Goal: Transaction & Acquisition: Purchase product/service

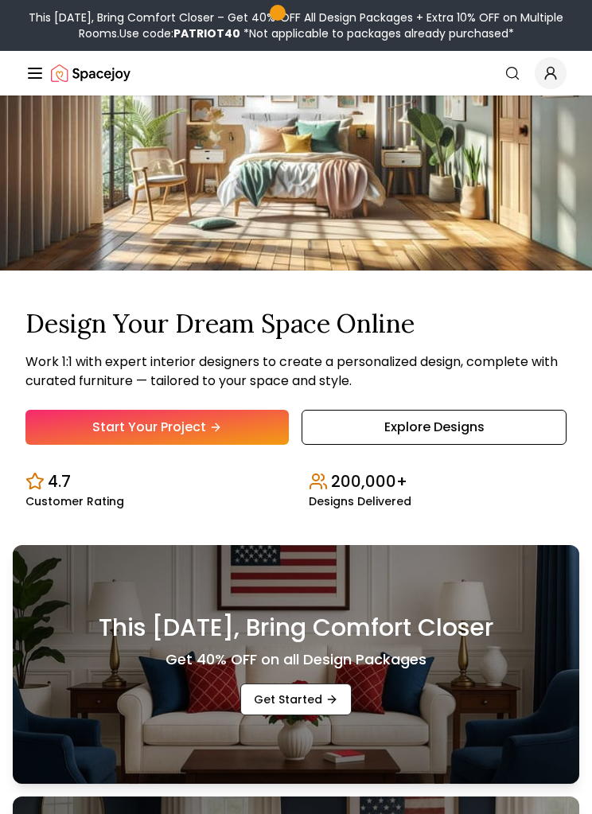
scroll to position [203, 0]
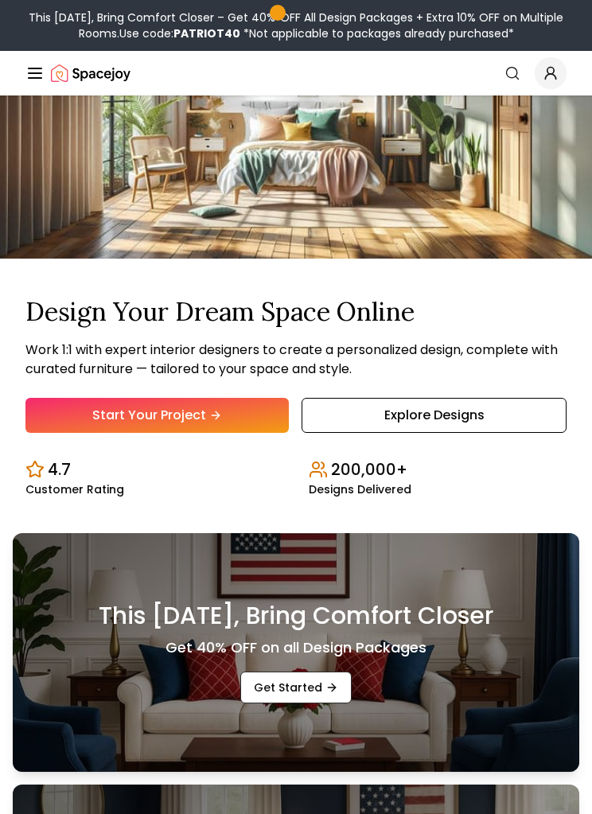
click at [253, 433] on link "Start Your Project" at bounding box center [156, 415] width 263 height 35
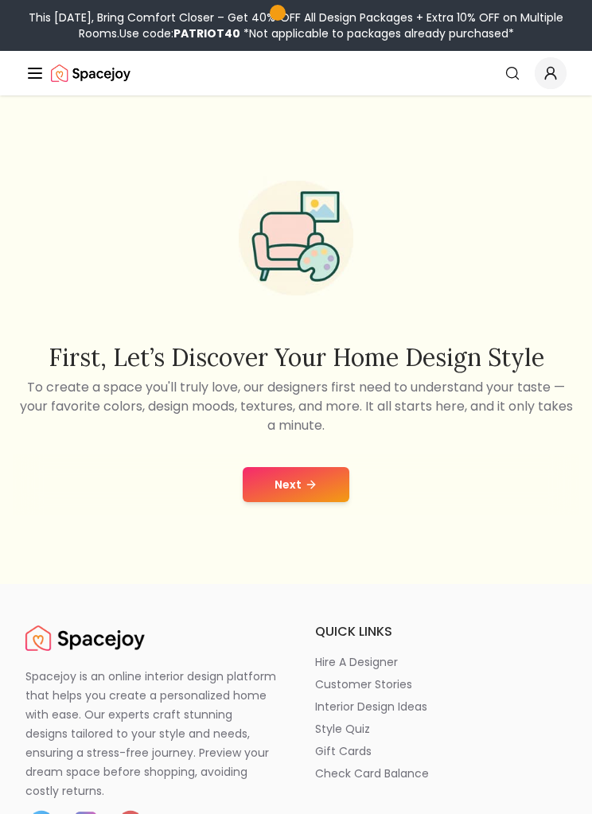
click at [327, 502] on button "Next" at bounding box center [296, 484] width 107 height 35
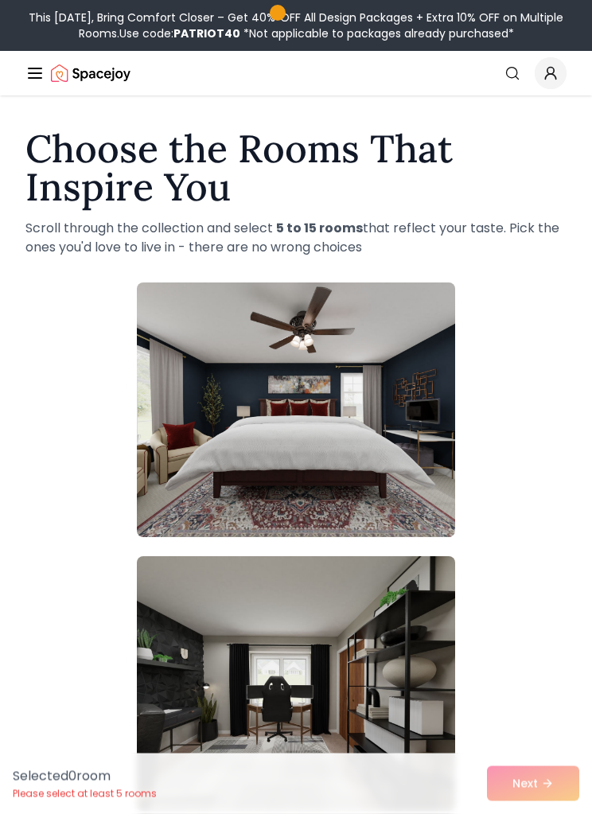
scroll to position [4, 0]
click at [388, 484] on img at bounding box center [296, 410] width 318 height 255
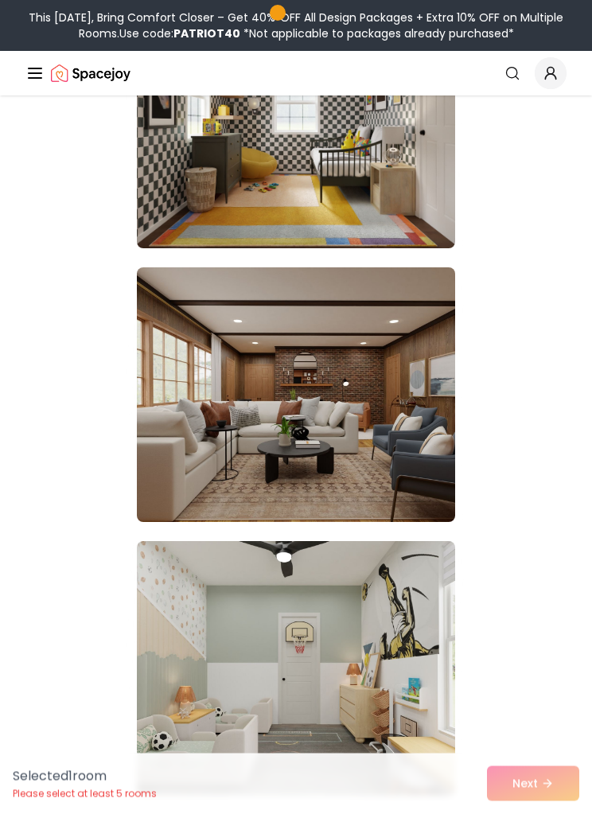
scroll to position [6043, 0]
click at [413, 452] on img at bounding box center [296, 394] width 318 height 255
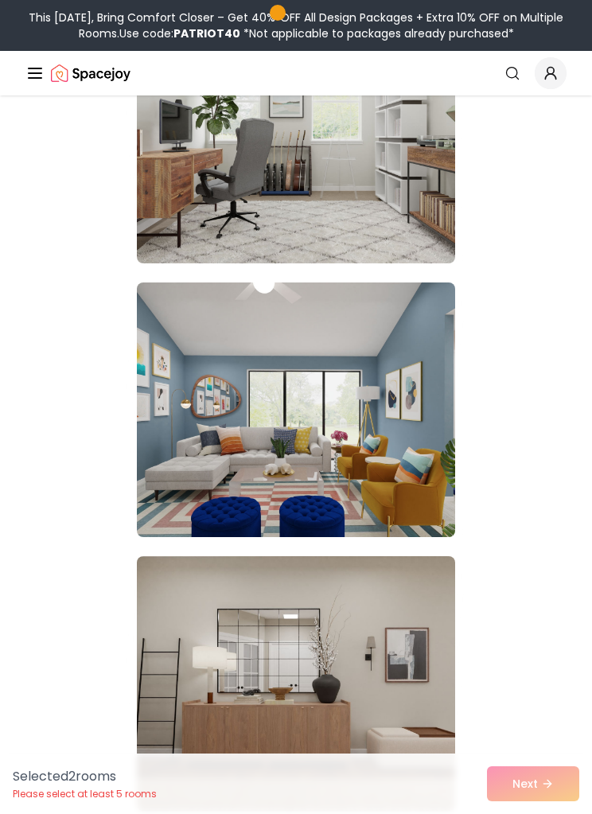
scroll to position [12341, 0]
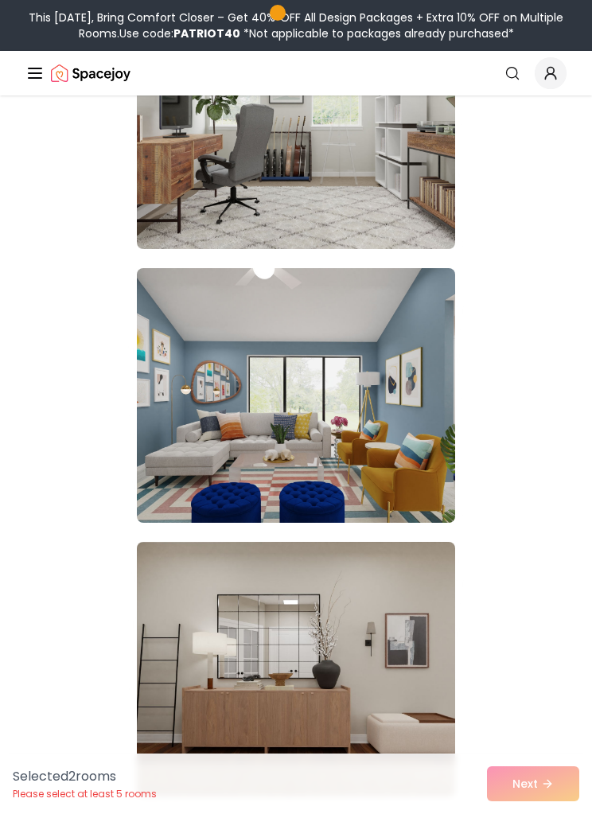
click at [400, 427] on img at bounding box center [296, 395] width 318 height 255
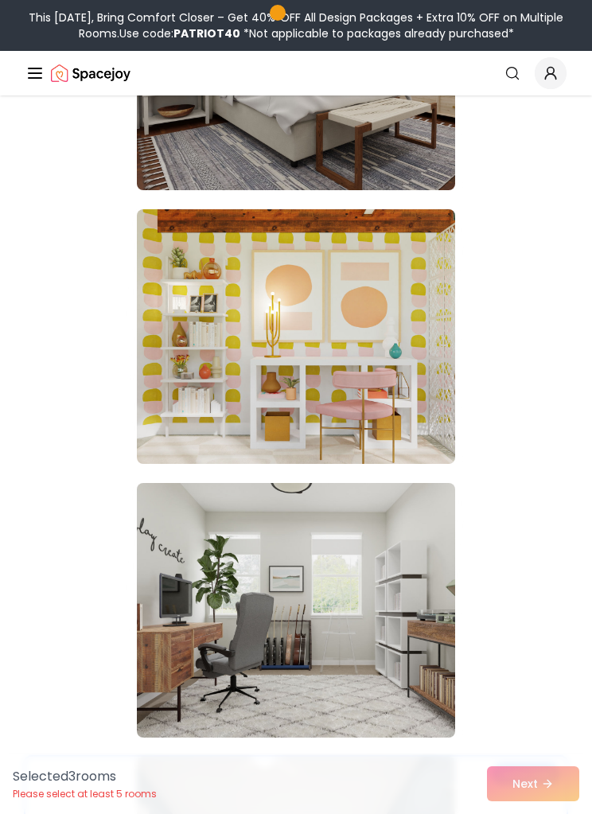
scroll to position [11819, 0]
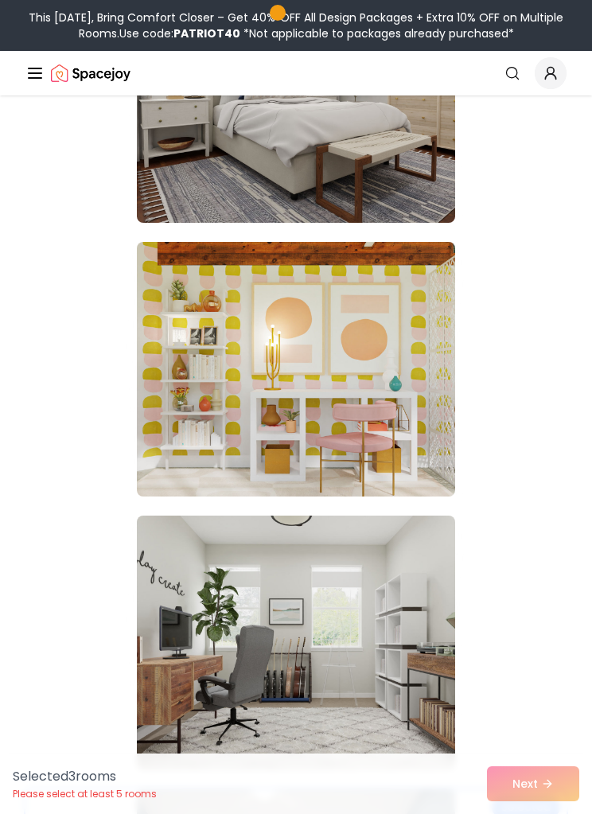
click at [402, 396] on img at bounding box center [296, 369] width 318 height 255
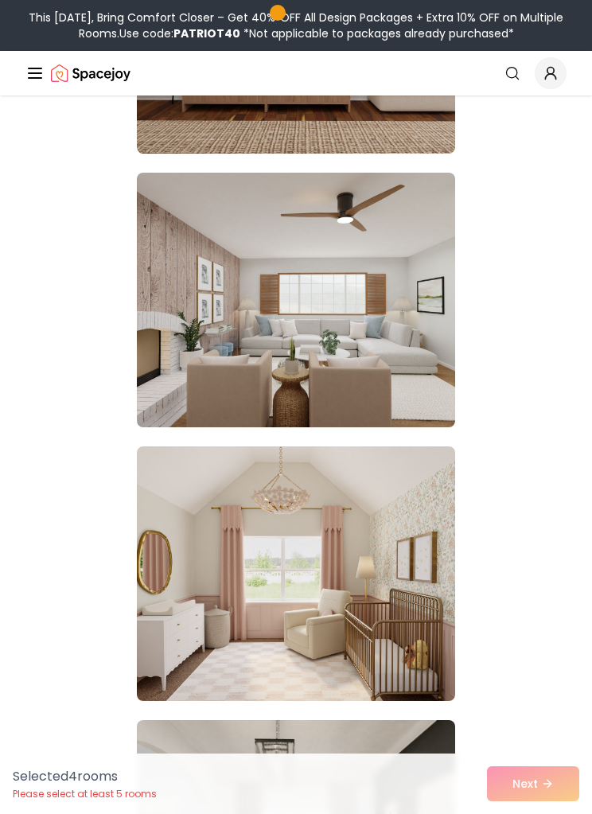
scroll to position [13011, 0]
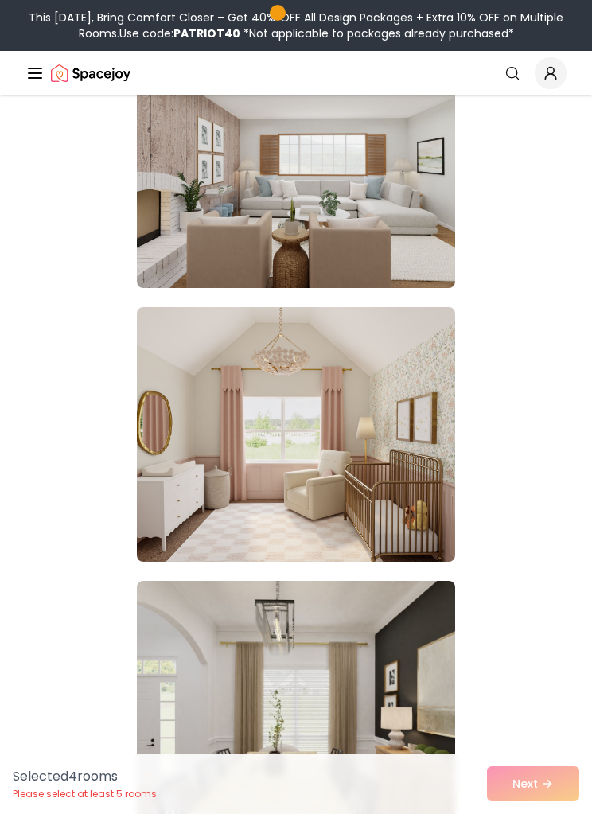
click at [361, 453] on img at bounding box center [296, 434] width 318 height 255
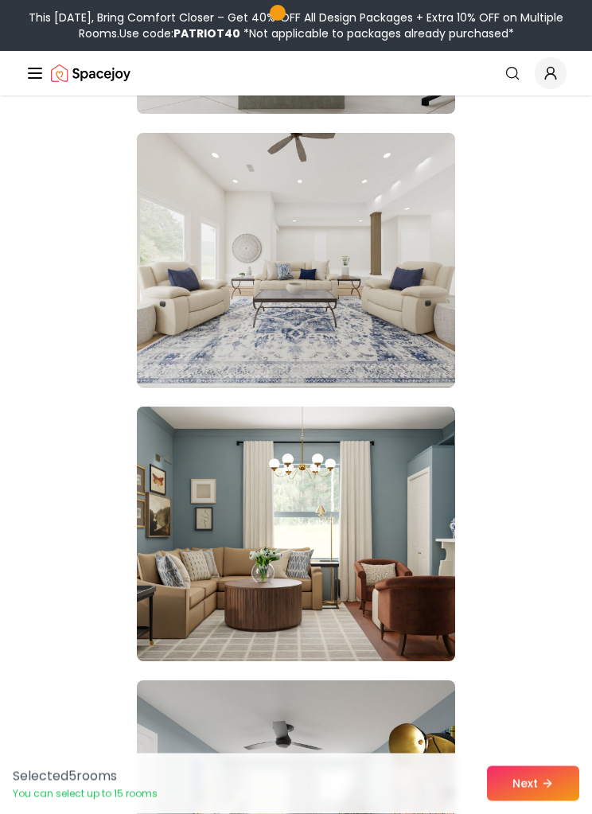
scroll to position [14940, 0]
click at [413, 510] on img at bounding box center [296, 534] width 318 height 255
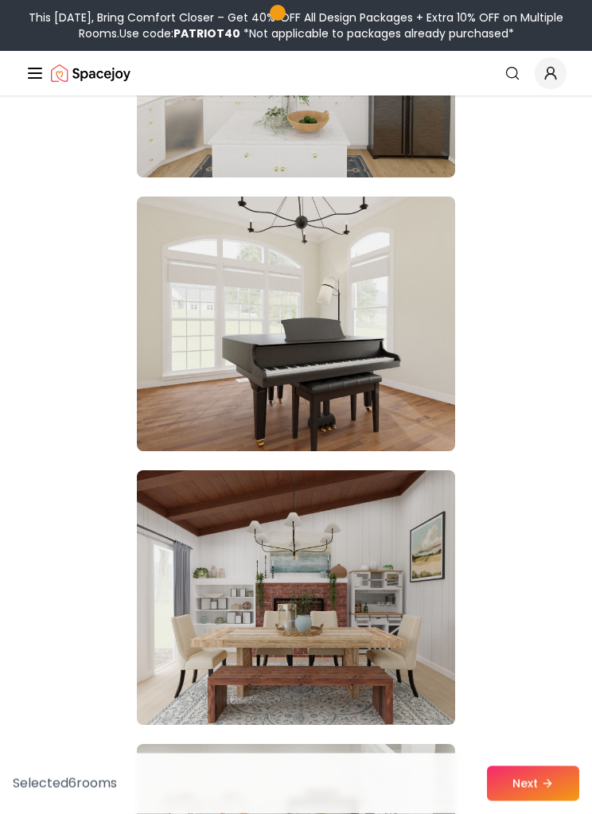
scroll to position [17889, 0]
click at [384, 564] on img at bounding box center [296, 597] width 318 height 255
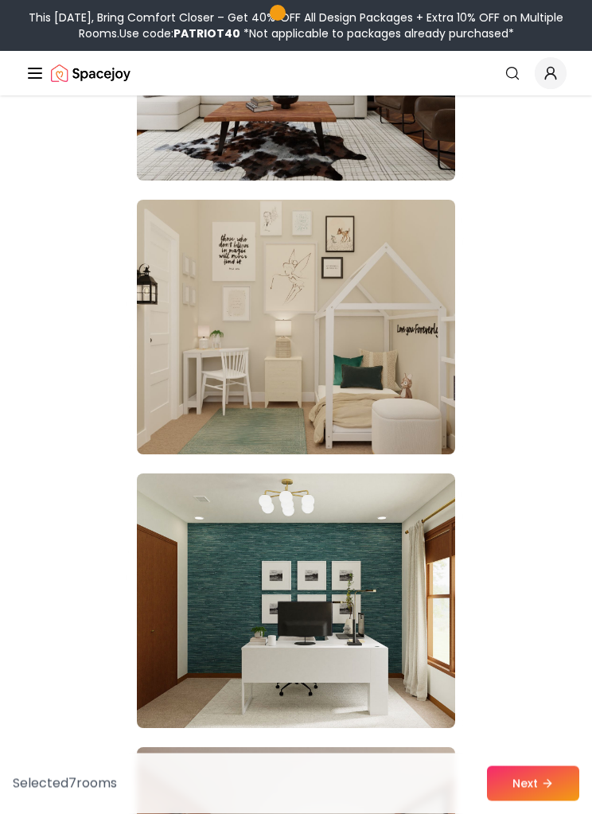
scroll to position [21172, 0]
click at [424, 381] on img at bounding box center [296, 327] width 318 height 255
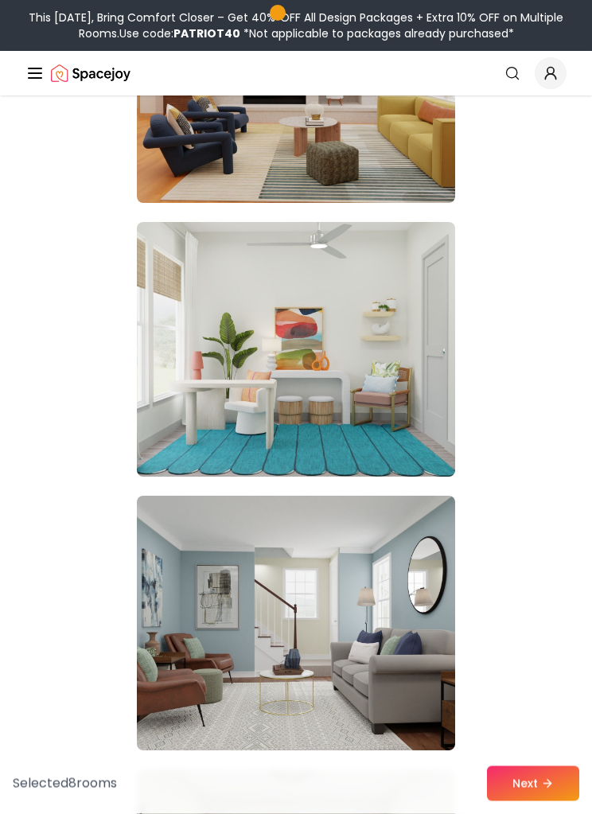
scroll to position [24435, 0]
click at [420, 415] on img at bounding box center [296, 349] width 318 height 255
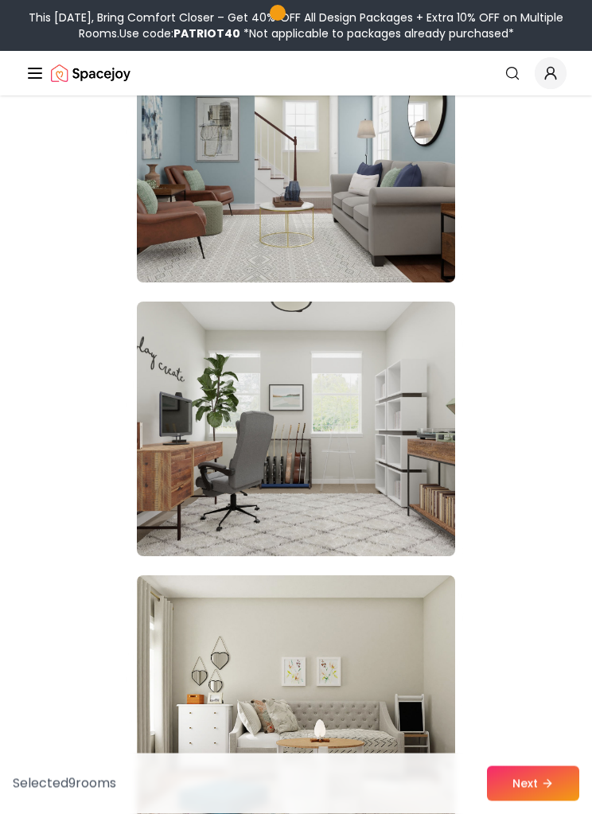
scroll to position [24903, 0]
click at [404, 449] on img at bounding box center [296, 429] width 318 height 255
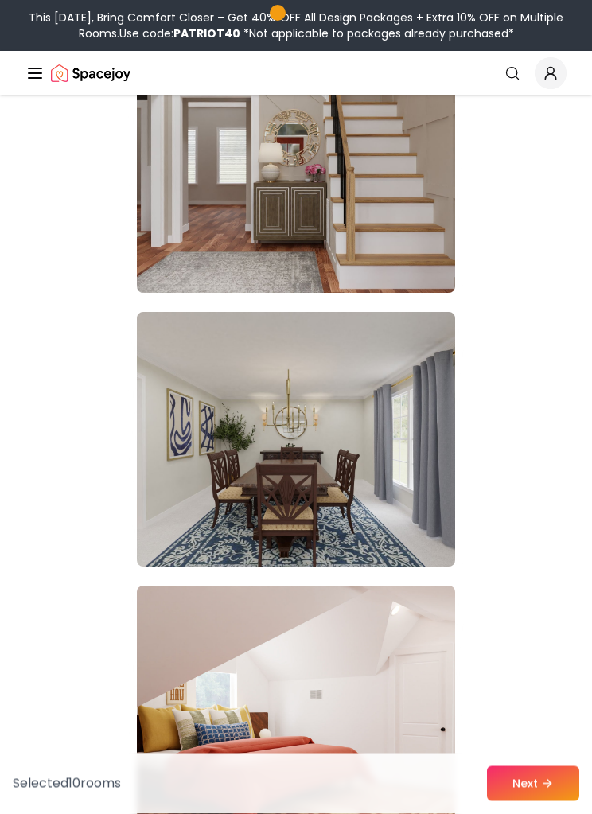
scroll to position [26536, 0]
click at [398, 469] on img at bounding box center [296, 439] width 318 height 255
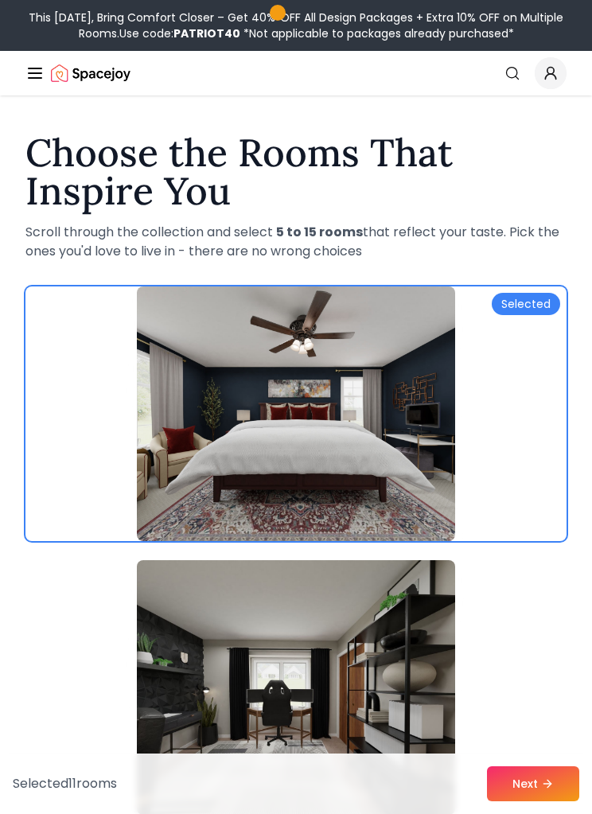
scroll to position [76, 0]
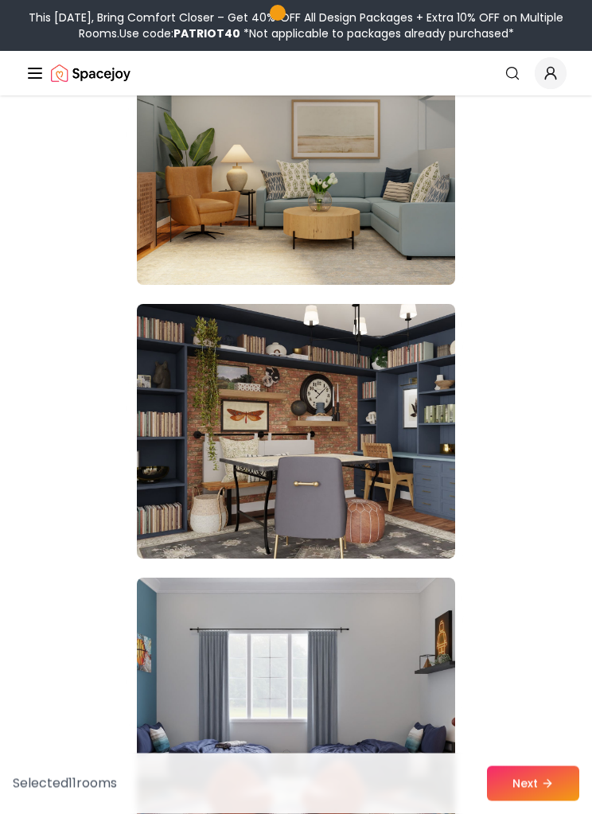
scroll to position [2447, 0]
click at [371, 433] on img at bounding box center [296, 431] width 318 height 255
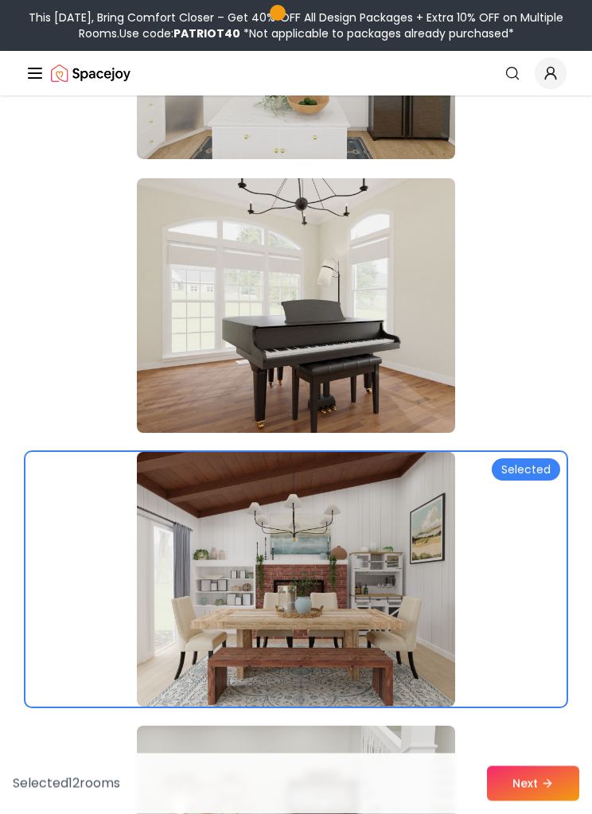
scroll to position [17907, 0]
click at [338, 301] on img at bounding box center [296, 305] width 318 height 255
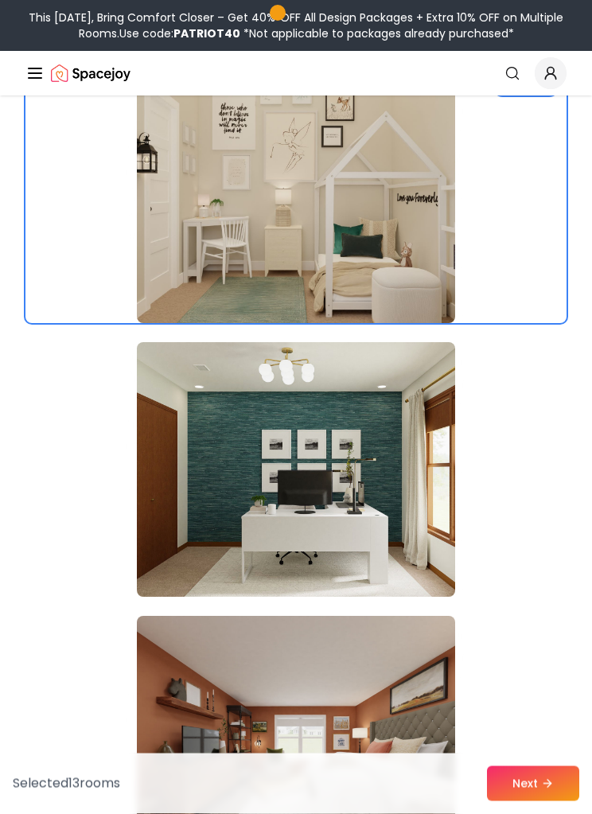
scroll to position [21303, 0]
click at [392, 492] on img at bounding box center [296, 469] width 318 height 255
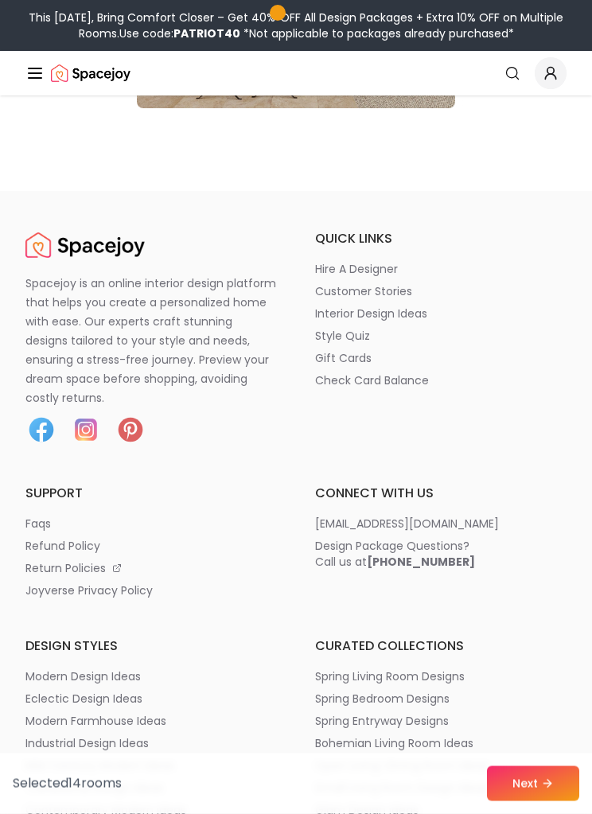
scroll to position [27542, 0]
click at [533, 802] on button "Next" at bounding box center [533, 784] width 92 height 35
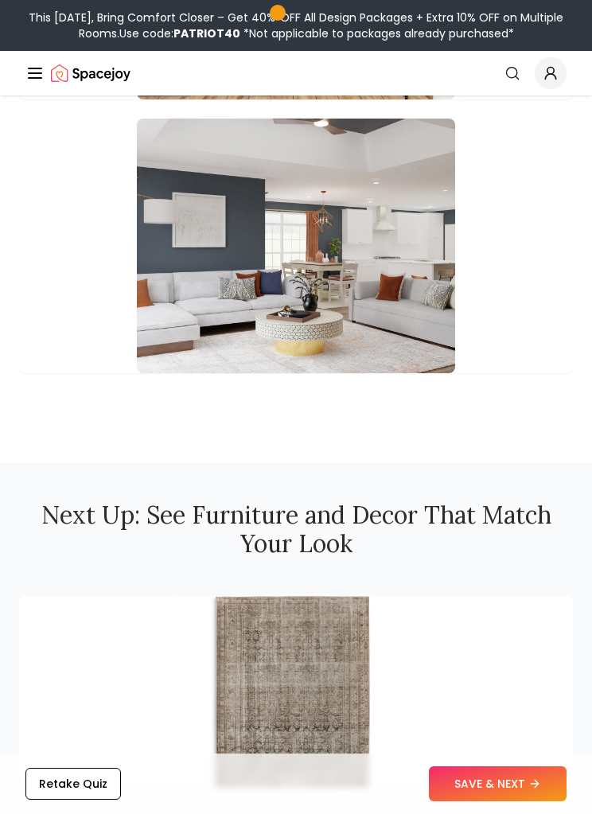
scroll to position [3322, 0]
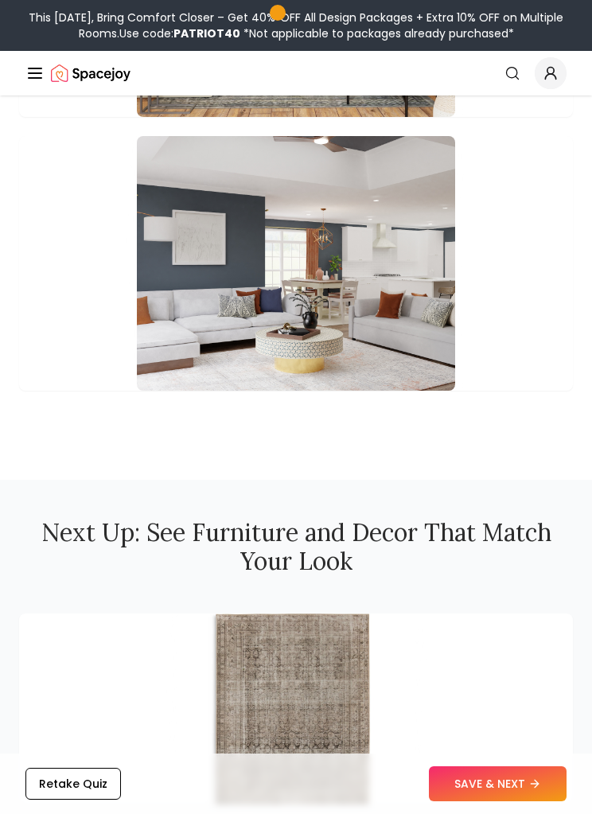
click at [94, 782] on button "Retake Quiz" at bounding box center [73, 784] width 96 height 32
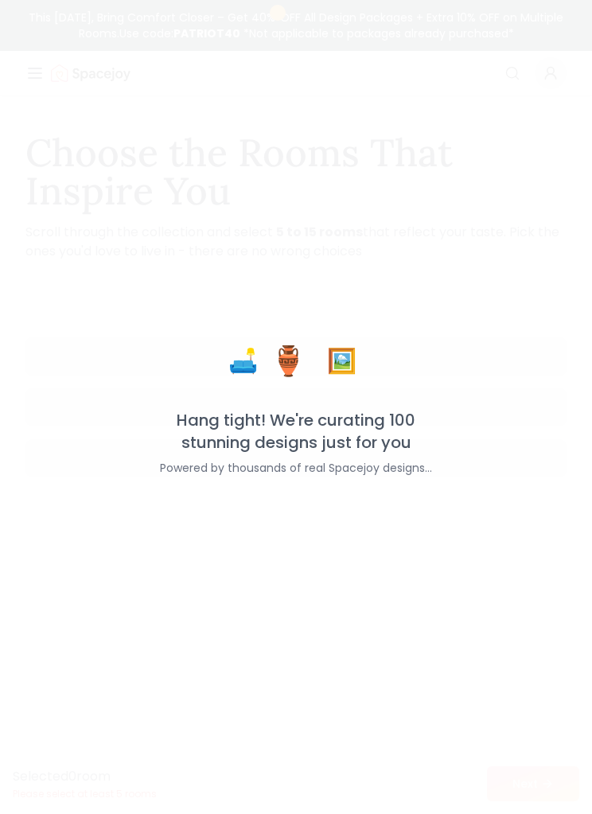
click at [86, 778] on p "Selected 0 room" at bounding box center [85, 776] width 144 height 19
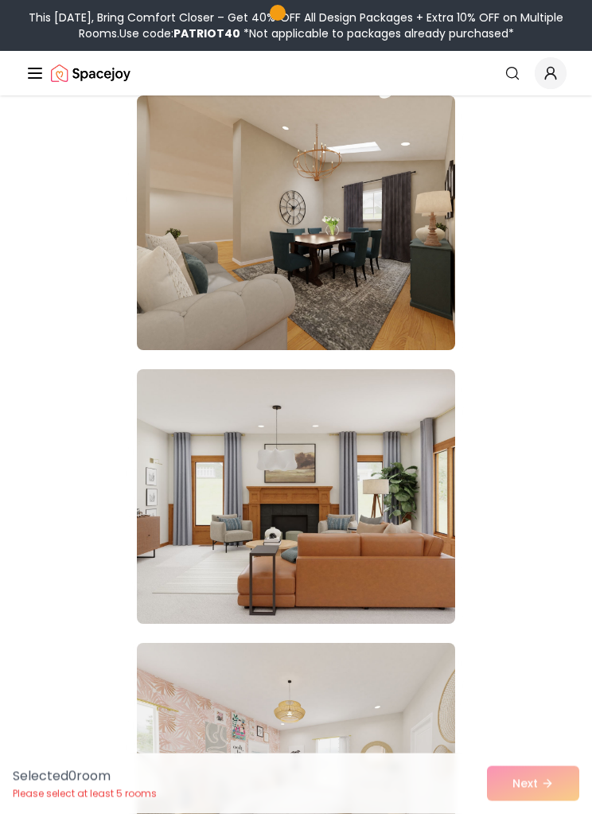
scroll to position [223, 0]
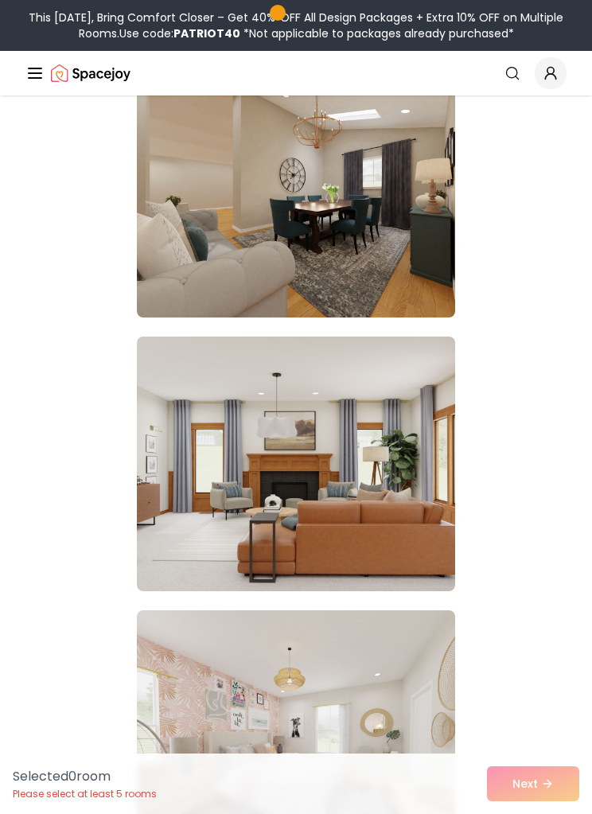
click at [403, 533] on img at bounding box center [296, 464] width 318 height 255
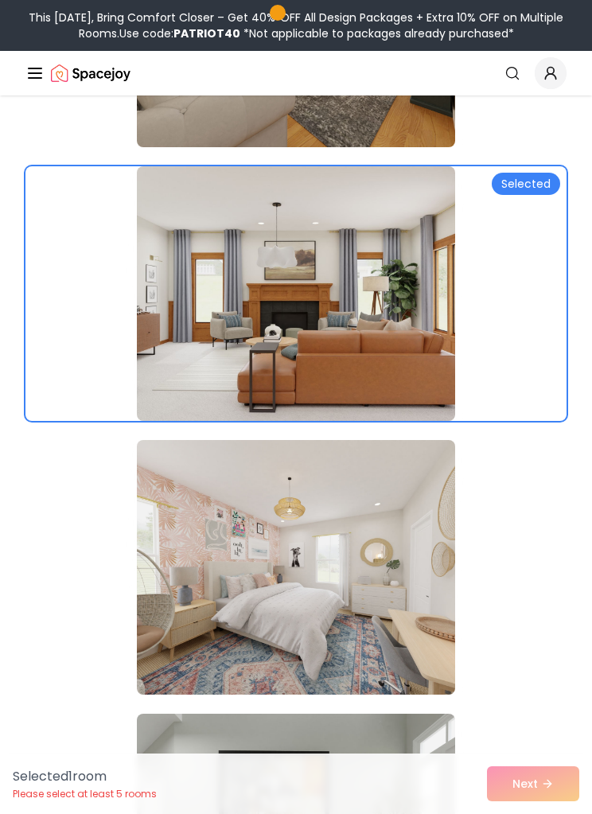
scroll to position [519, 0]
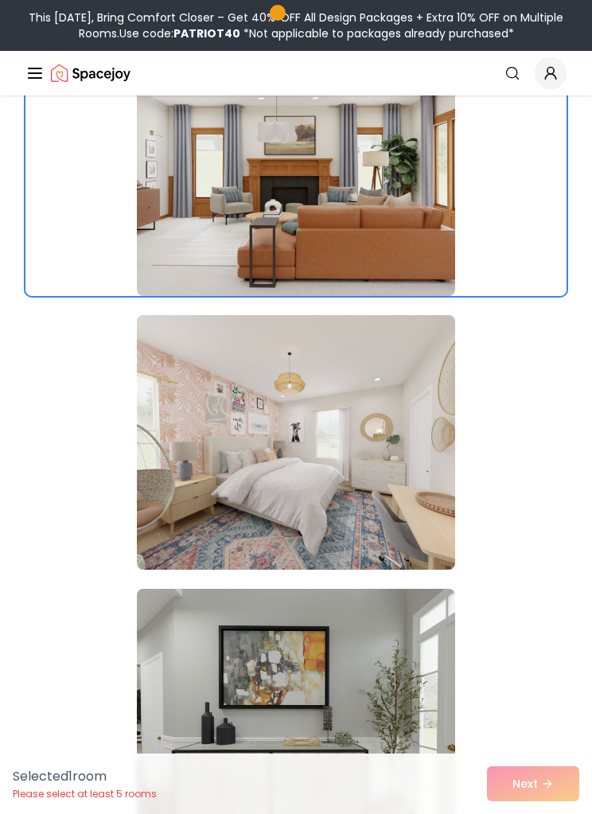
click at [414, 518] on img at bounding box center [296, 442] width 318 height 255
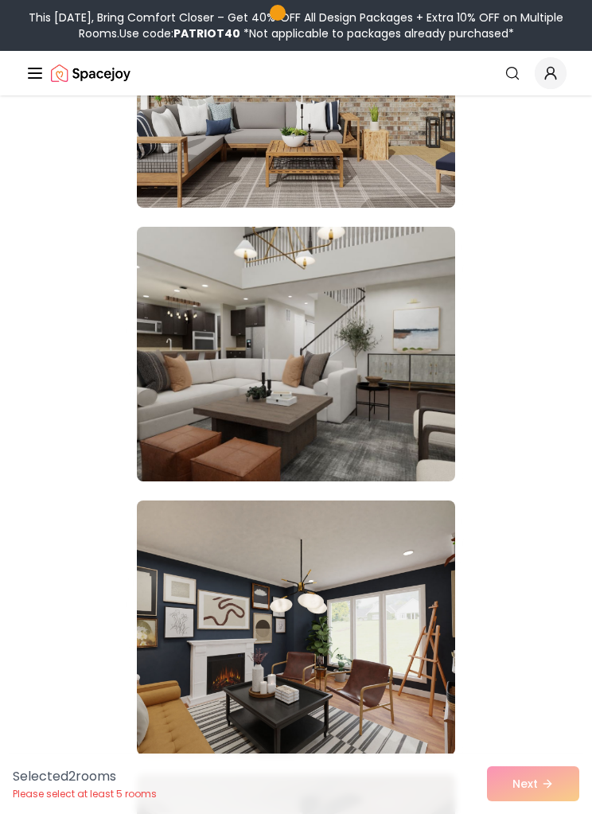
scroll to position [2249, 0]
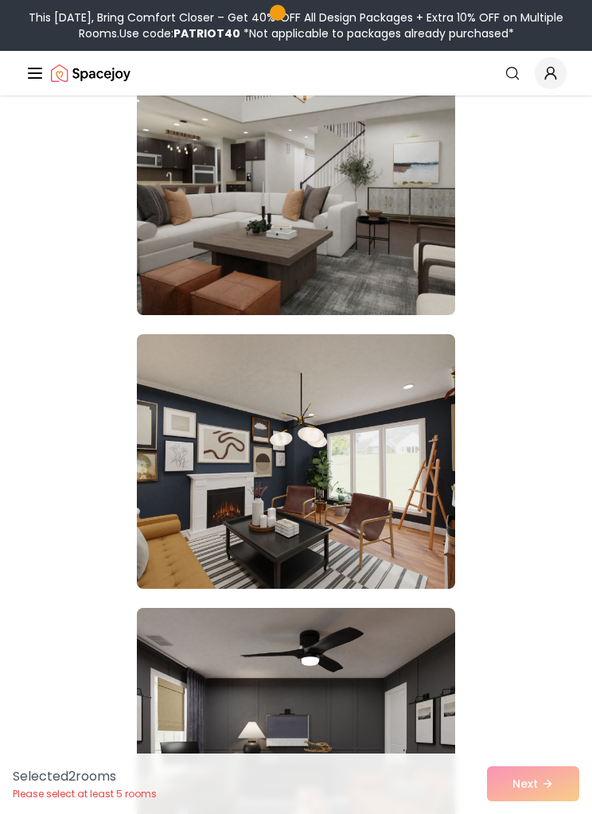
click at [409, 507] on img at bounding box center [296, 461] width 318 height 255
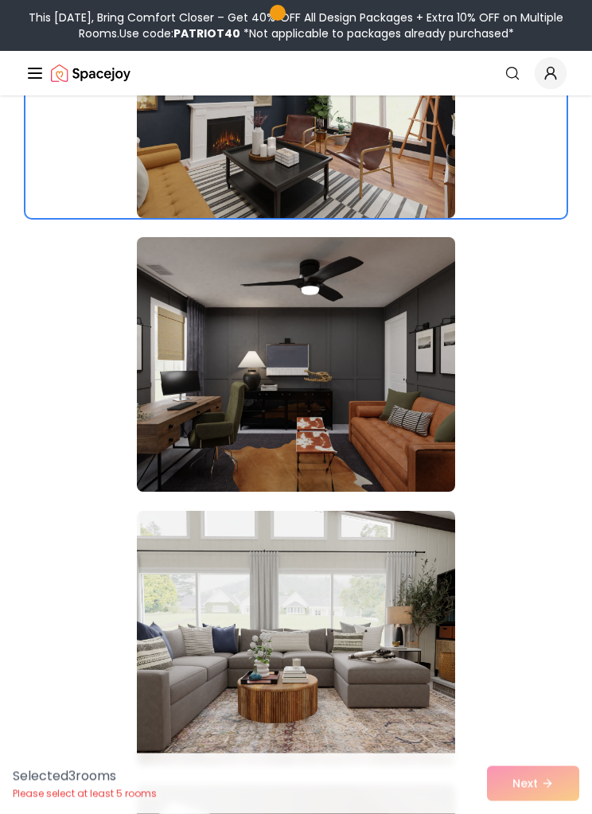
scroll to position [2854, 0]
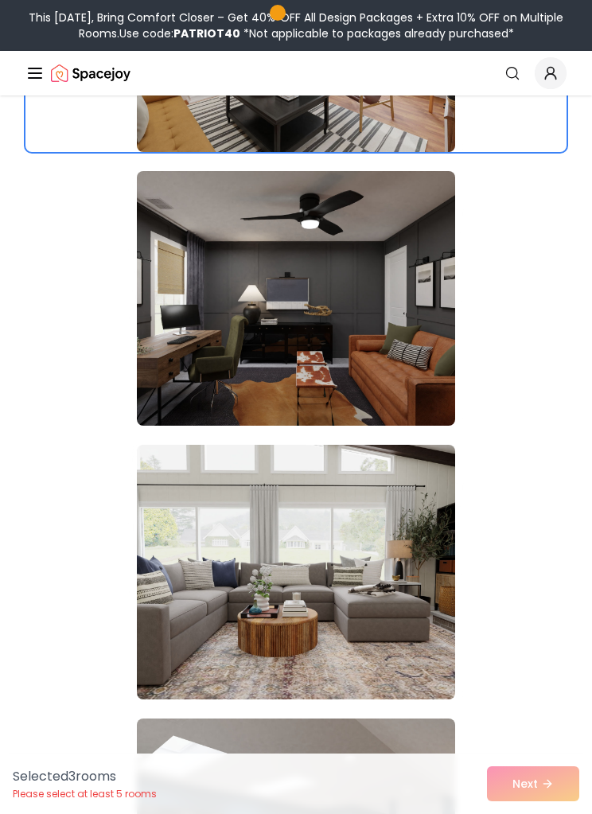
click at [427, 387] on img at bounding box center [296, 298] width 318 height 255
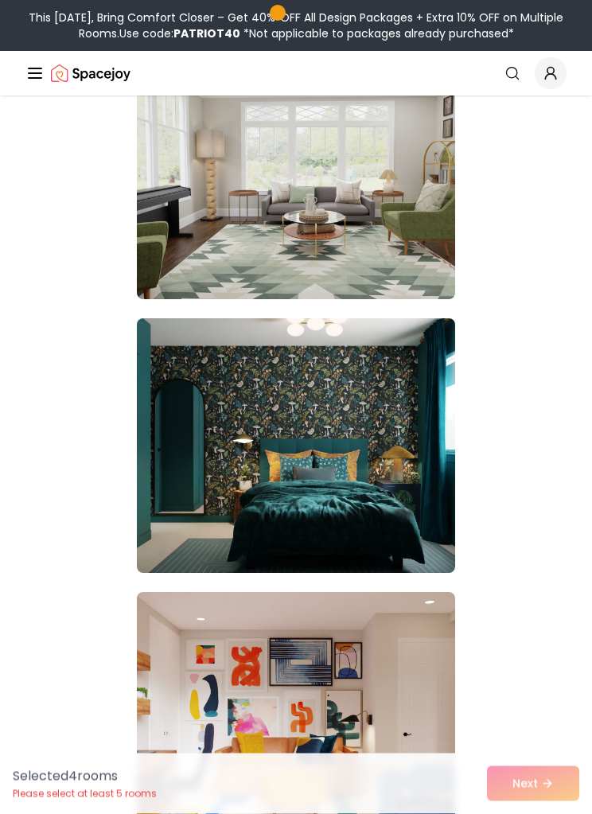
scroll to position [6266, 0]
click at [396, 443] on img at bounding box center [296, 445] width 318 height 255
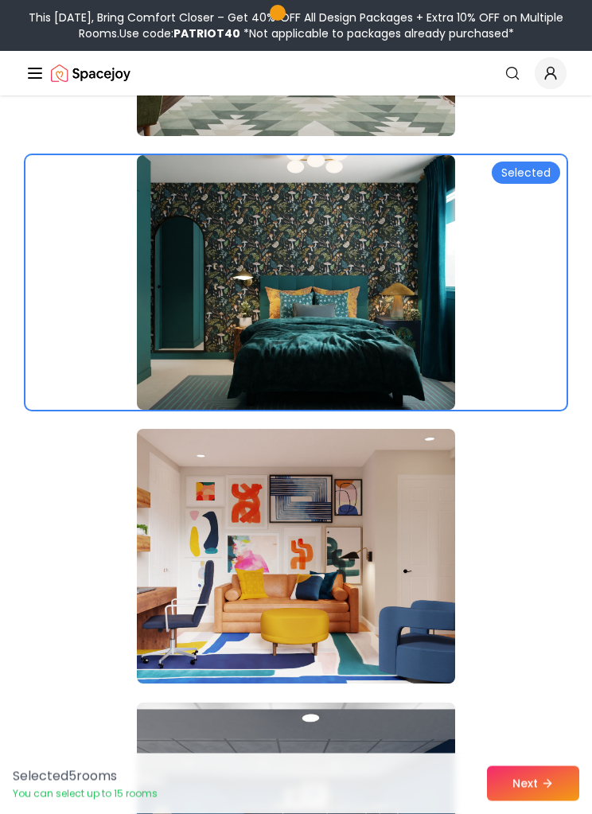
scroll to position [6430, 0]
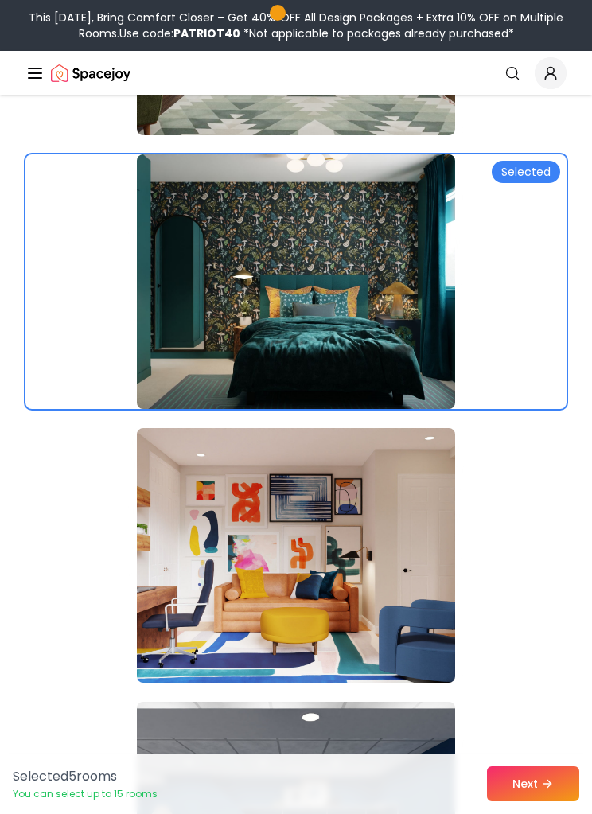
click at [385, 595] on img at bounding box center [296, 555] width 318 height 255
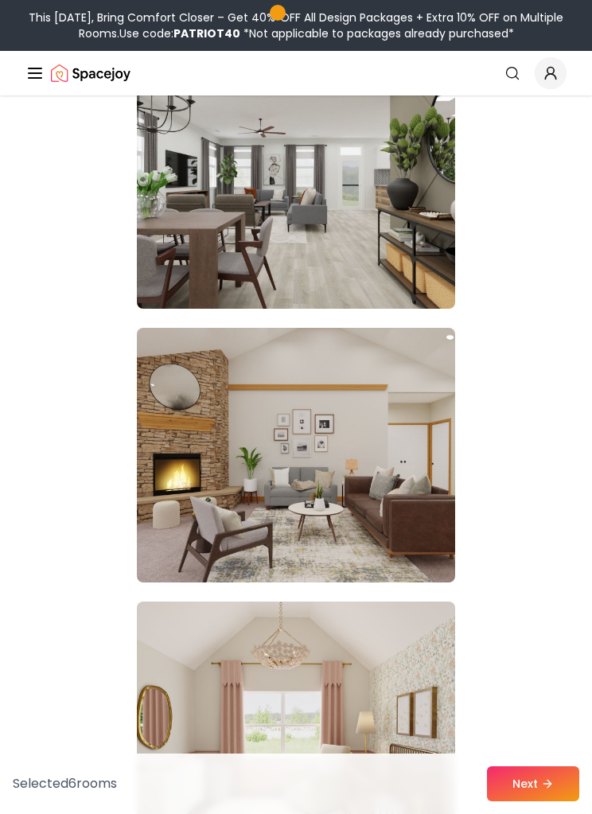
scroll to position [7650, 0]
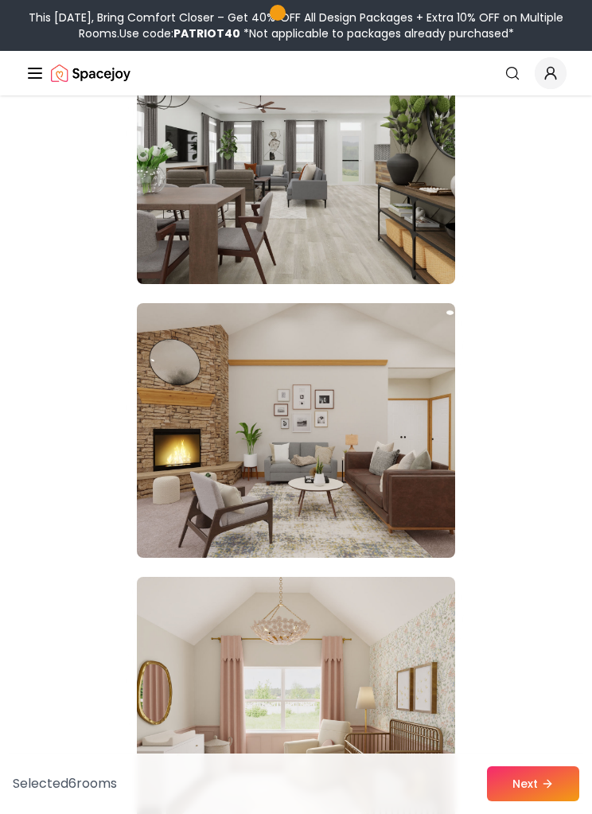
click at [386, 494] on img at bounding box center [296, 430] width 318 height 255
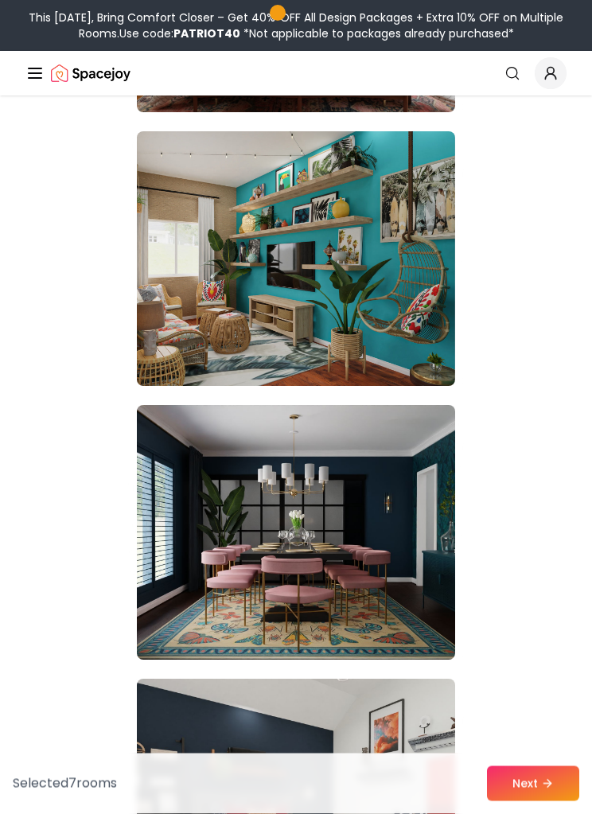
scroll to position [8724, 0]
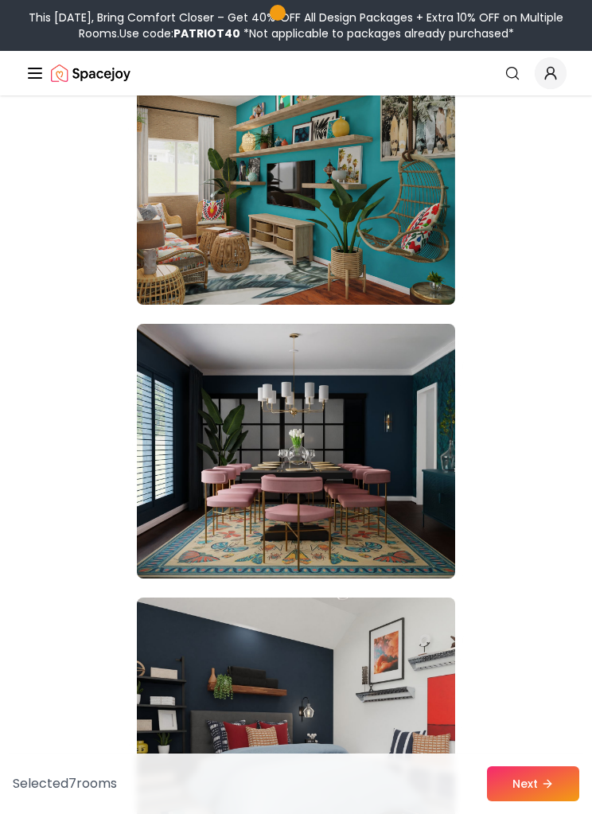
click at [404, 530] on img at bounding box center [296, 451] width 318 height 255
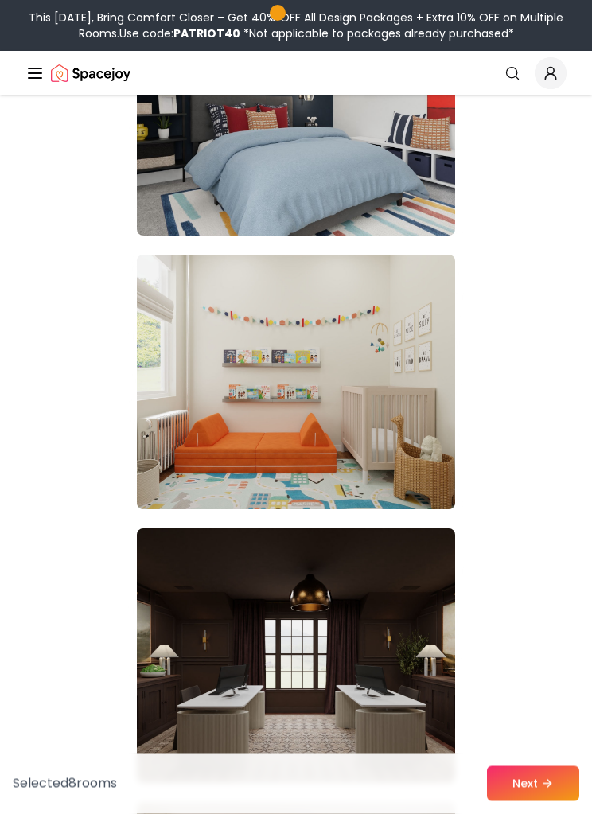
scroll to position [9343, 0]
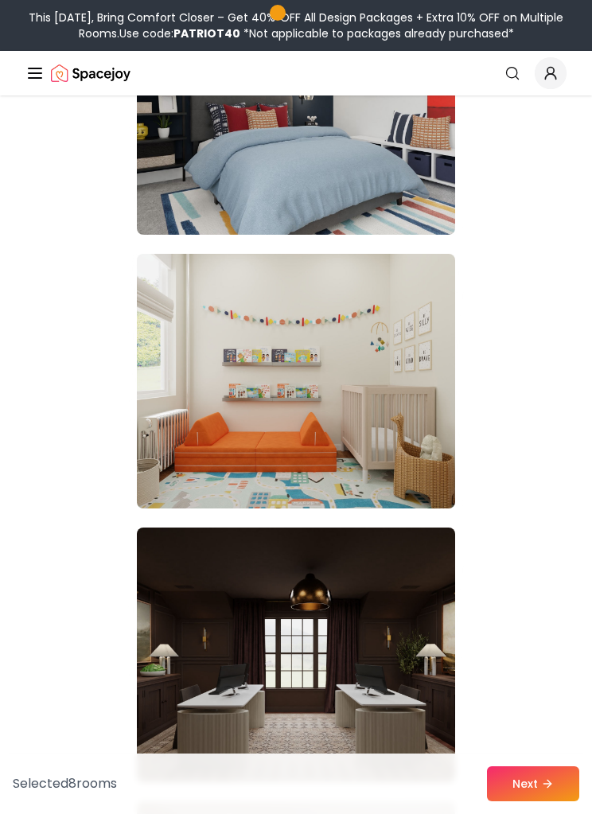
click at [393, 474] on img at bounding box center [296, 381] width 318 height 255
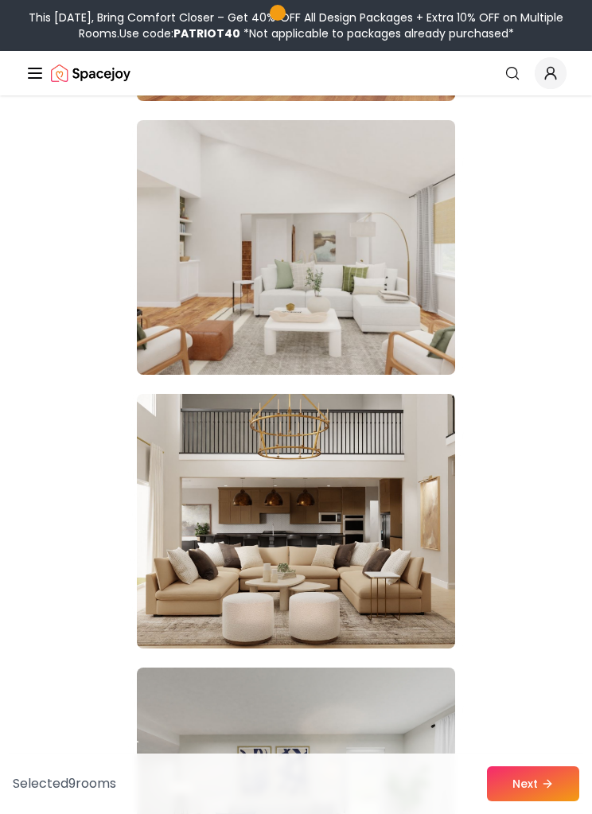
scroll to position [10329, 0]
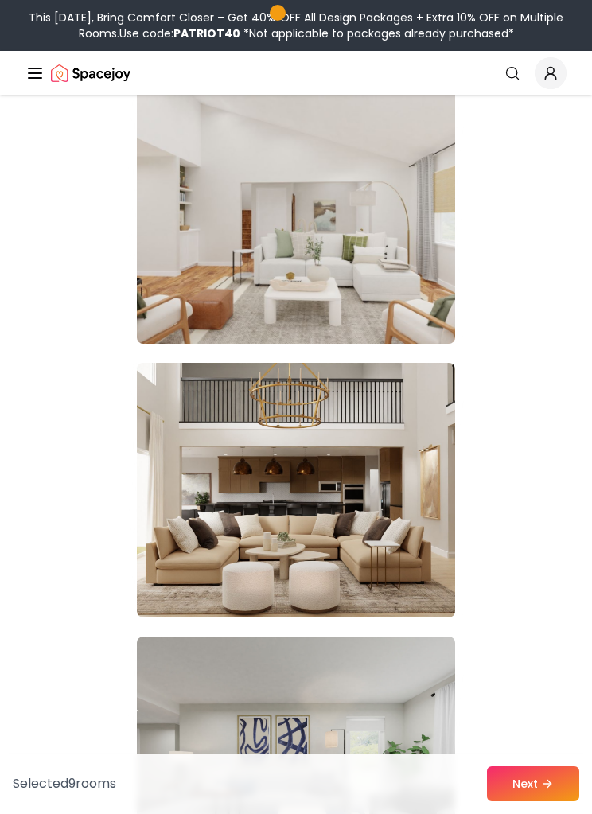
click at [406, 530] on img at bounding box center [296, 490] width 318 height 255
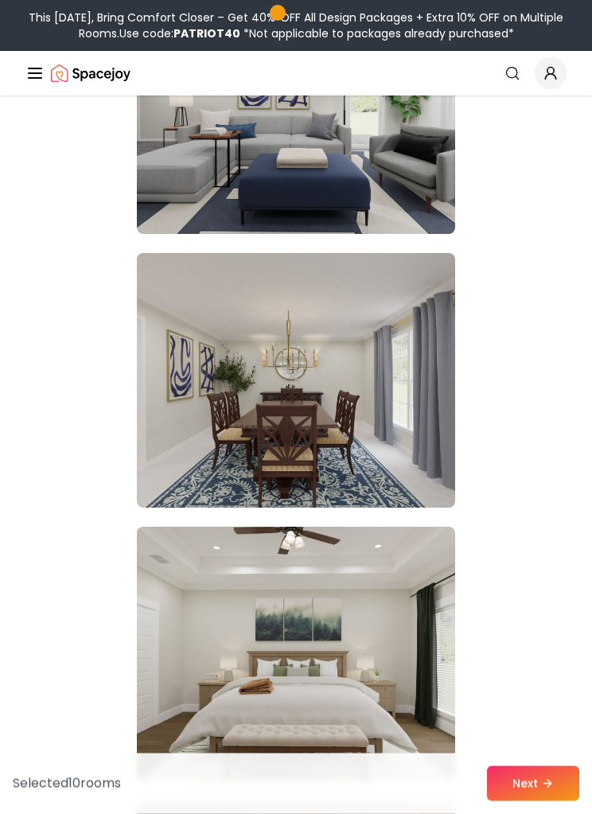
scroll to position [10987, 0]
click at [382, 416] on img at bounding box center [296, 380] width 318 height 255
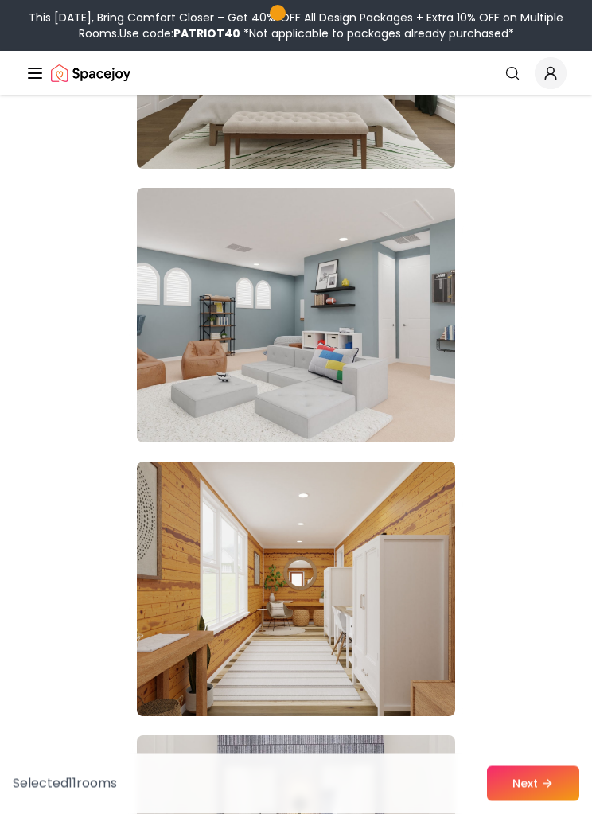
scroll to position [11600, 0]
click at [420, 634] on img at bounding box center [296, 589] width 318 height 255
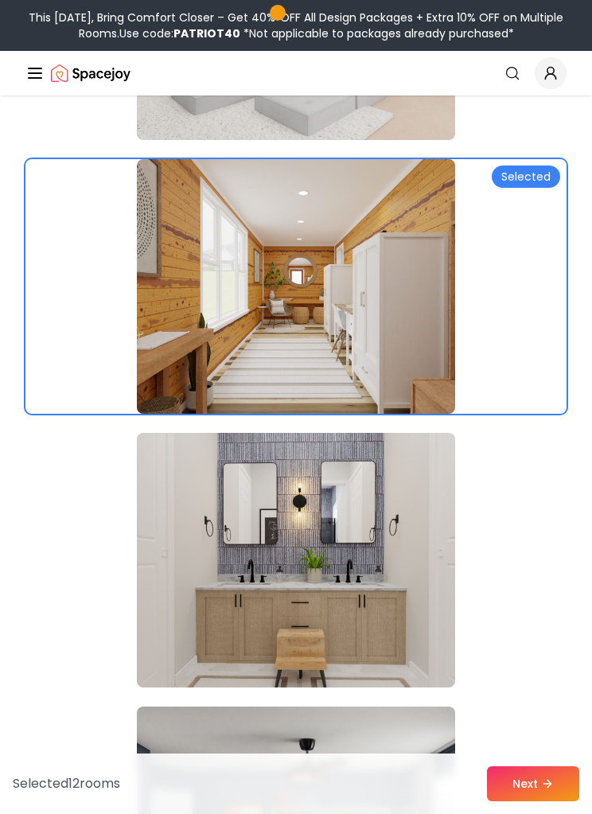
scroll to position [11926, 0]
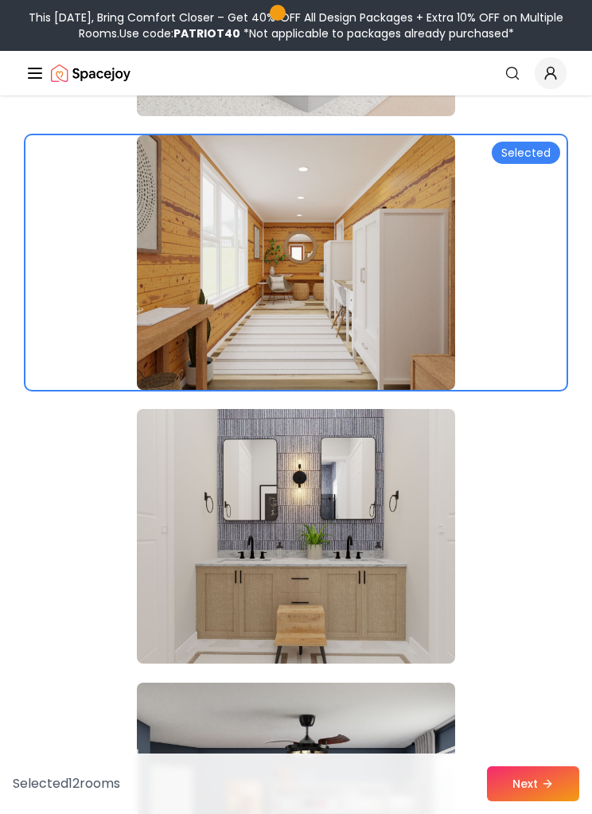
click at [396, 600] on img at bounding box center [296, 536] width 318 height 255
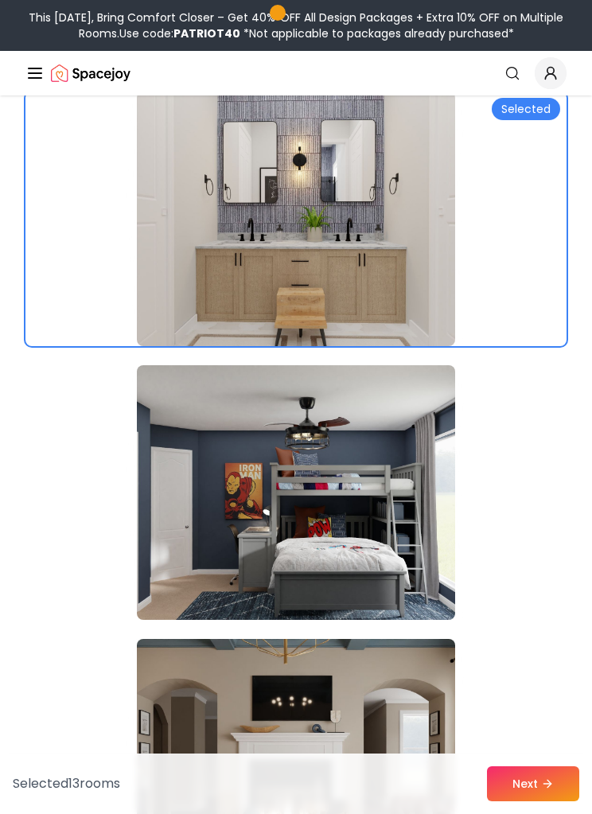
click at [392, 578] on img at bounding box center [296, 492] width 318 height 255
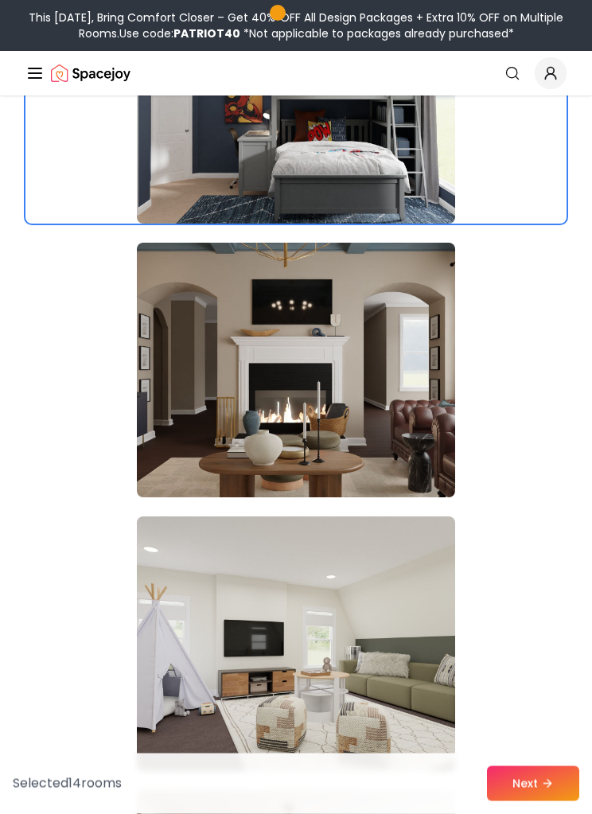
scroll to position [12640, 0]
click at [426, 445] on img at bounding box center [296, 370] width 318 height 255
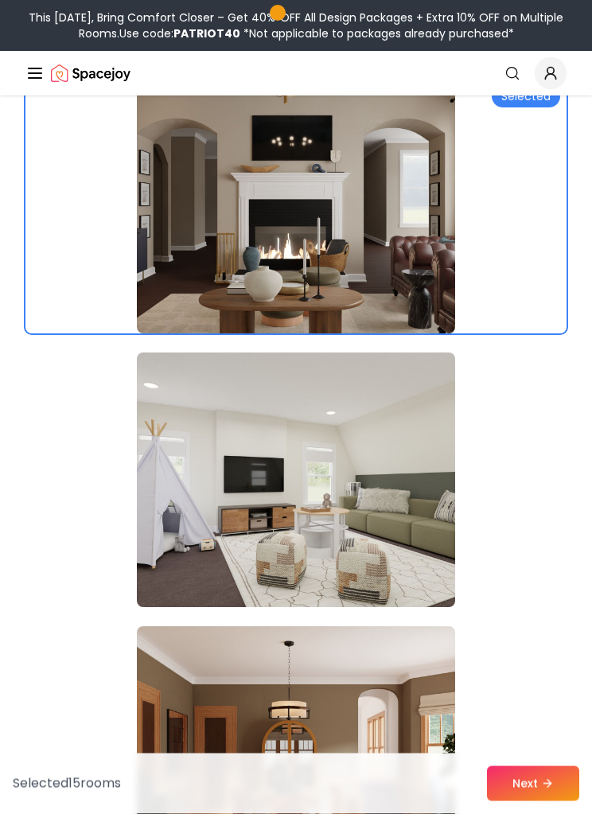
scroll to position [12817, 0]
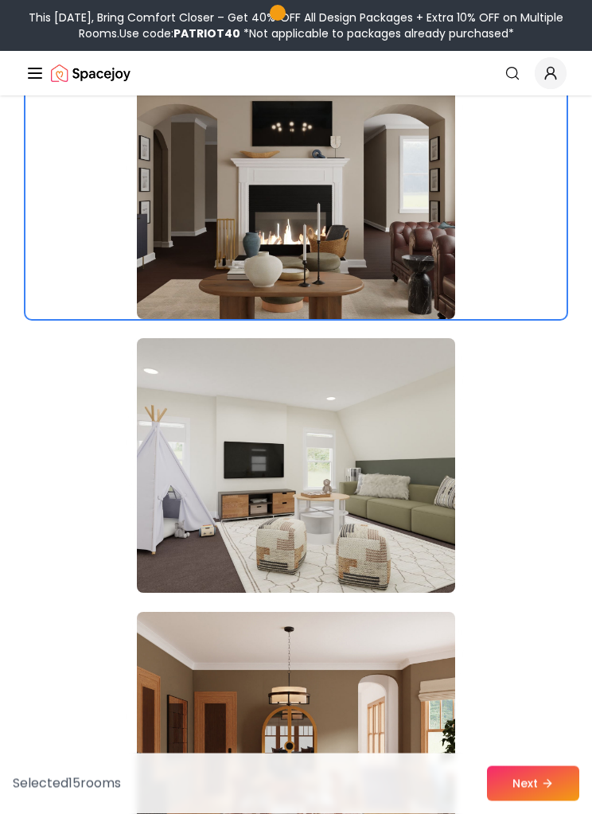
click at [419, 528] on img at bounding box center [296, 466] width 318 height 255
click at [390, 538] on img at bounding box center [296, 466] width 318 height 255
click at [388, 488] on img at bounding box center [296, 465] width 318 height 255
click at [374, 497] on img at bounding box center [296, 465] width 318 height 255
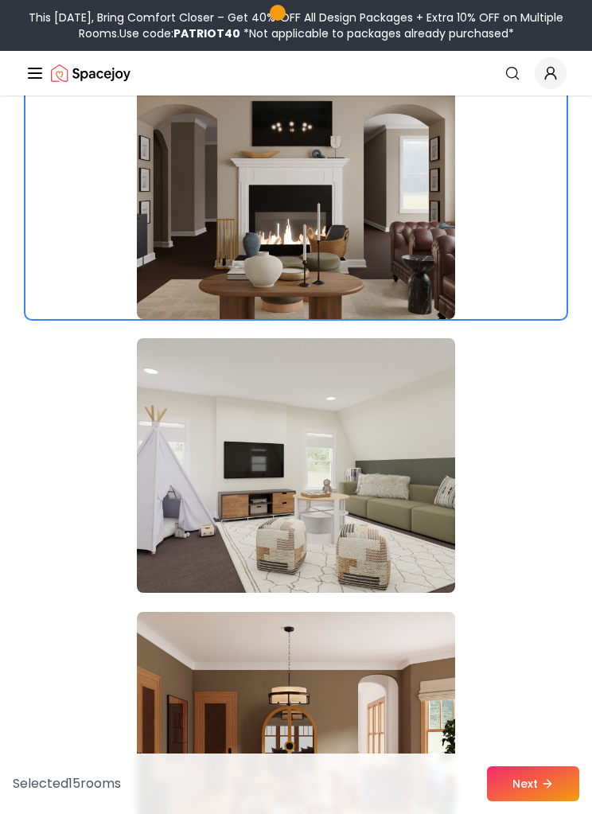
click at [373, 497] on img at bounding box center [296, 465] width 318 height 255
click at [369, 470] on img at bounding box center [296, 465] width 318 height 255
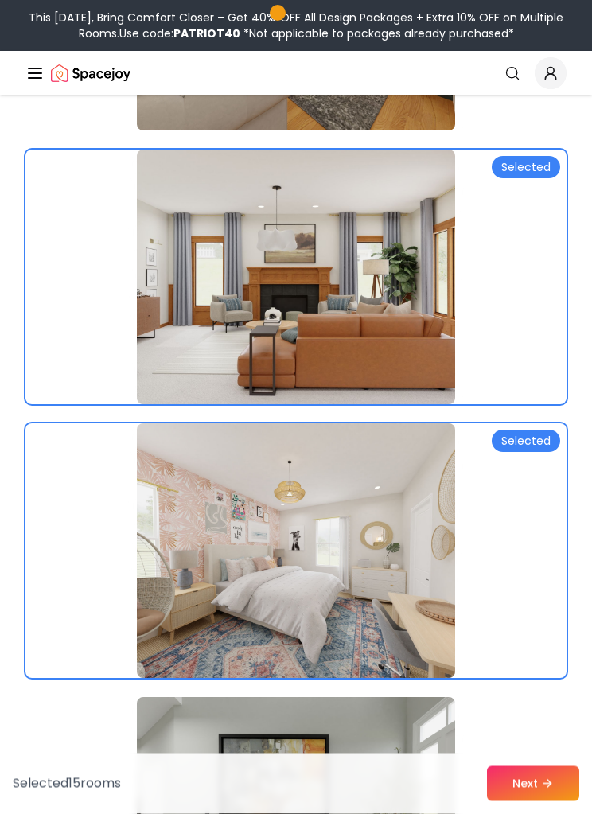
scroll to position [411, 0]
click at [527, 311] on div at bounding box center [295, 277] width 541 height 255
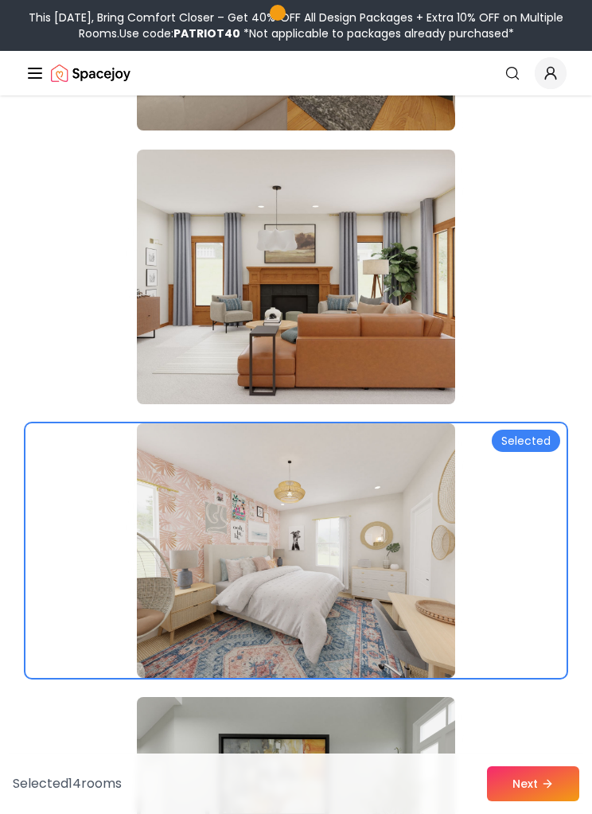
click at [519, 591] on div at bounding box center [295, 550] width 541 height 255
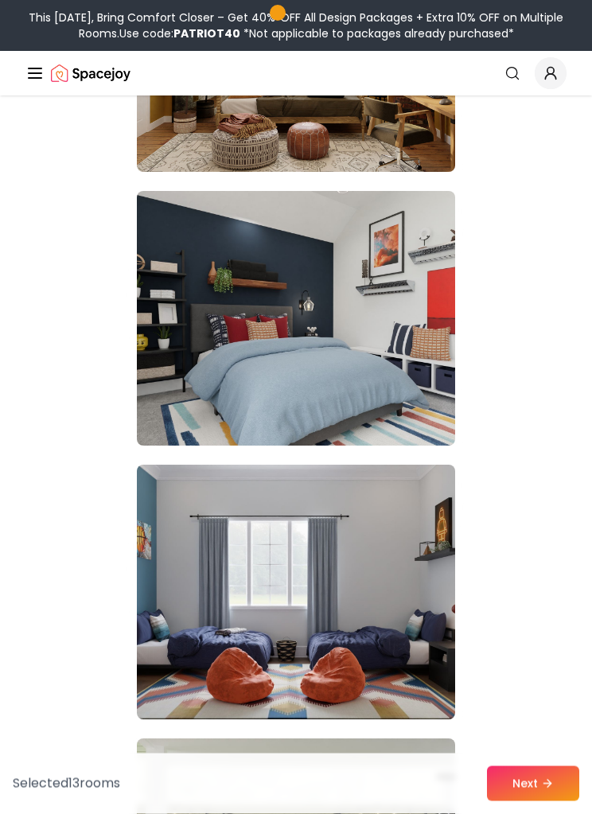
scroll to position [26657, 0]
click at [420, 559] on img at bounding box center [296, 592] width 318 height 255
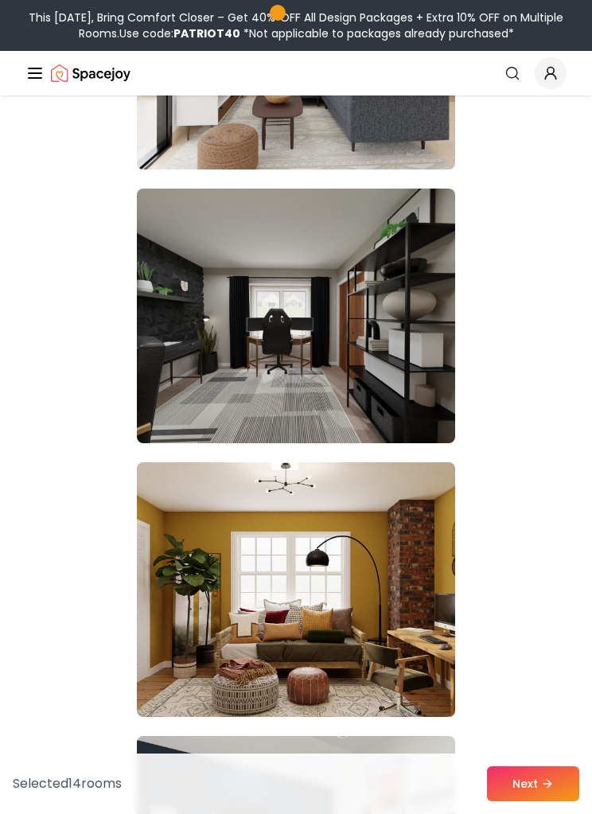
scroll to position [26111, 0]
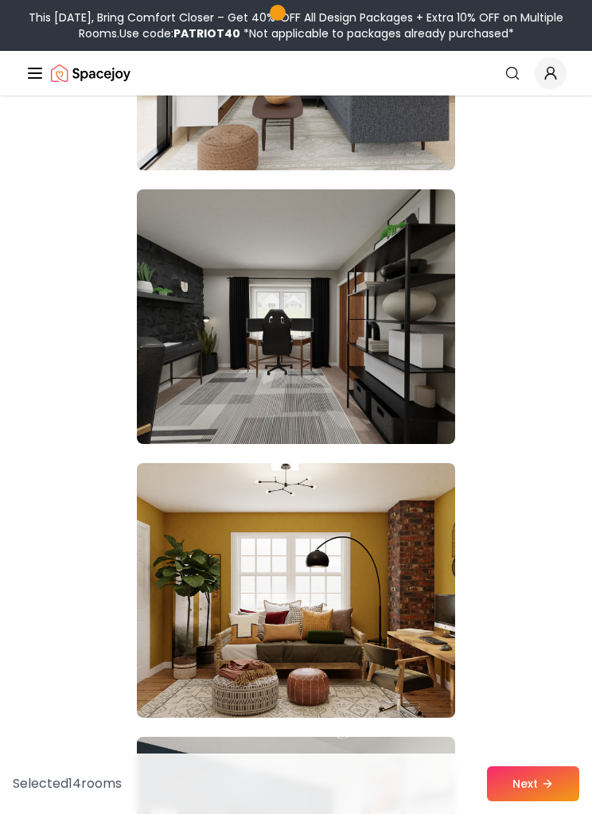
click at [420, 557] on img at bounding box center [296, 590] width 318 height 255
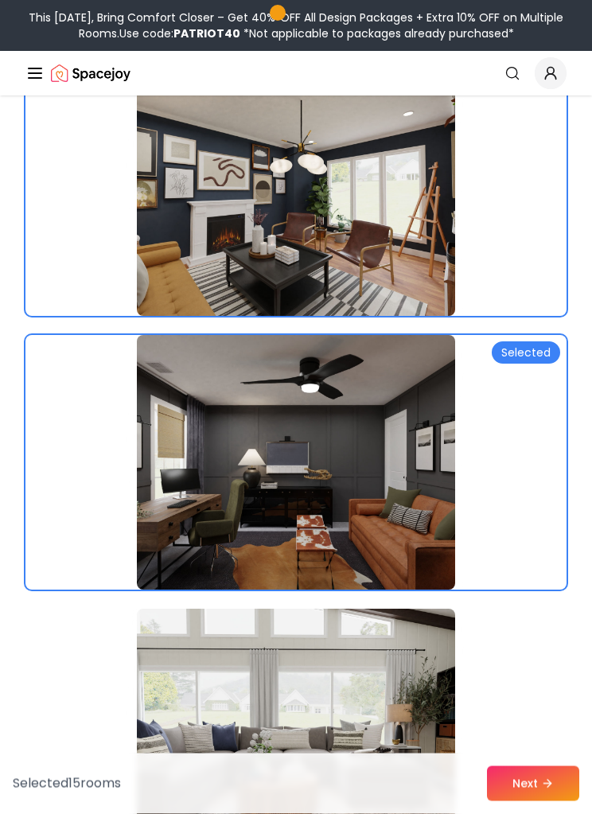
scroll to position [2690, 0]
click at [516, 486] on div at bounding box center [295, 462] width 541 height 255
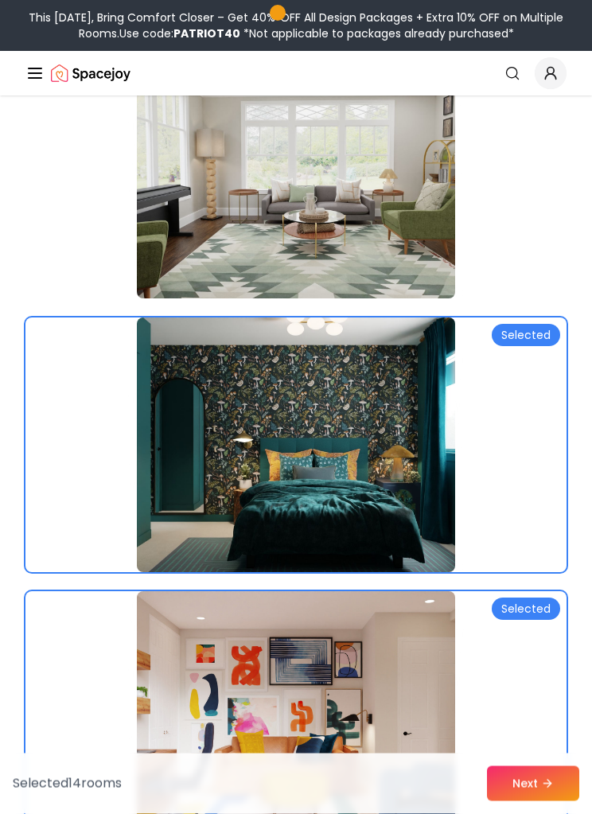
scroll to position [6268, 0]
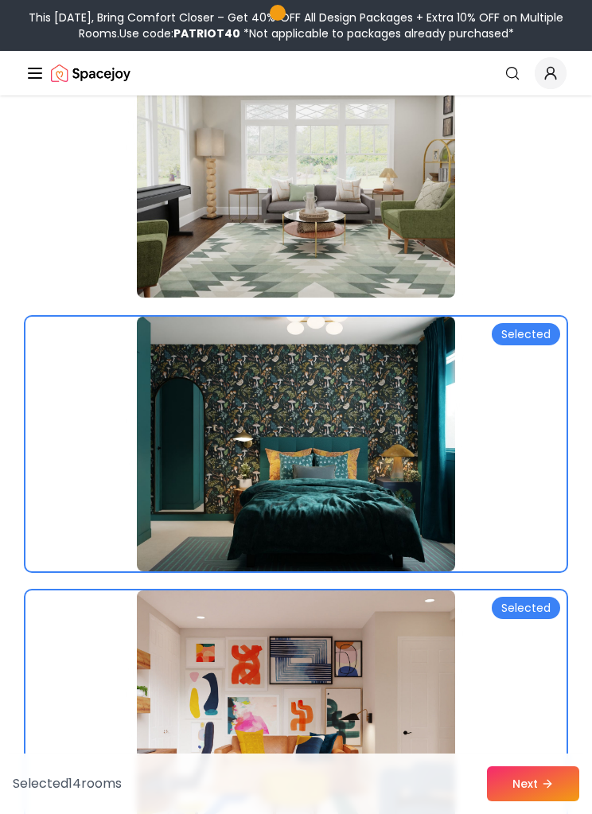
click at [525, 486] on div at bounding box center [295, 444] width 541 height 255
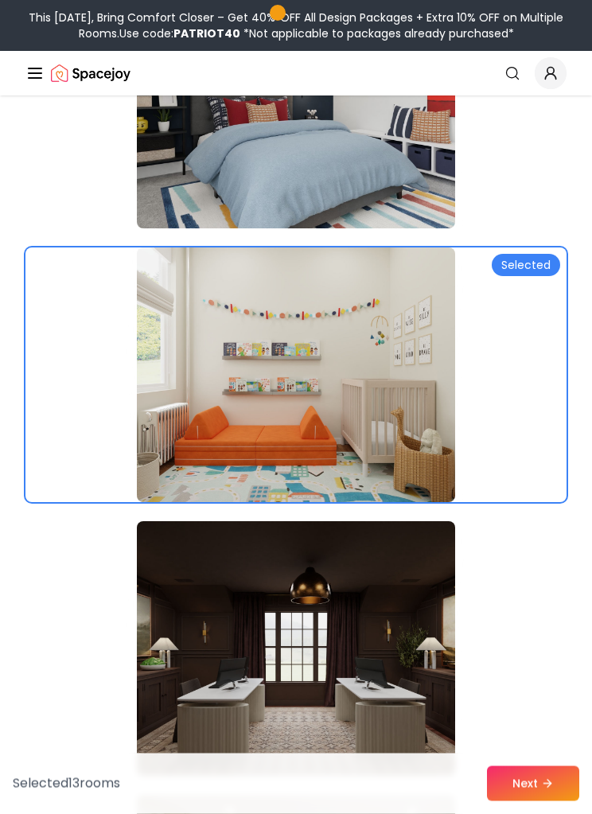
scroll to position [9349, 0]
click at [532, 420] on div at bounding box center [295, 375] width 541 height 255
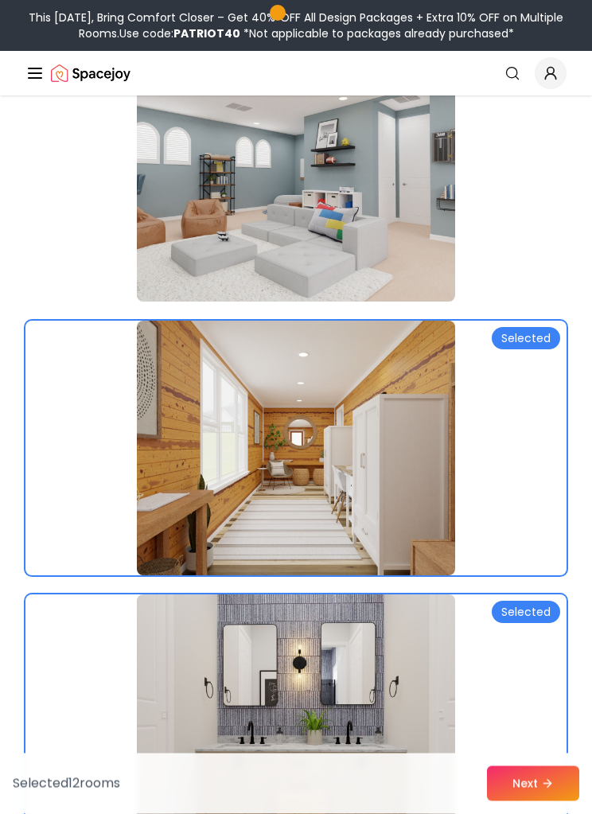
scroll to position [11744, 0]
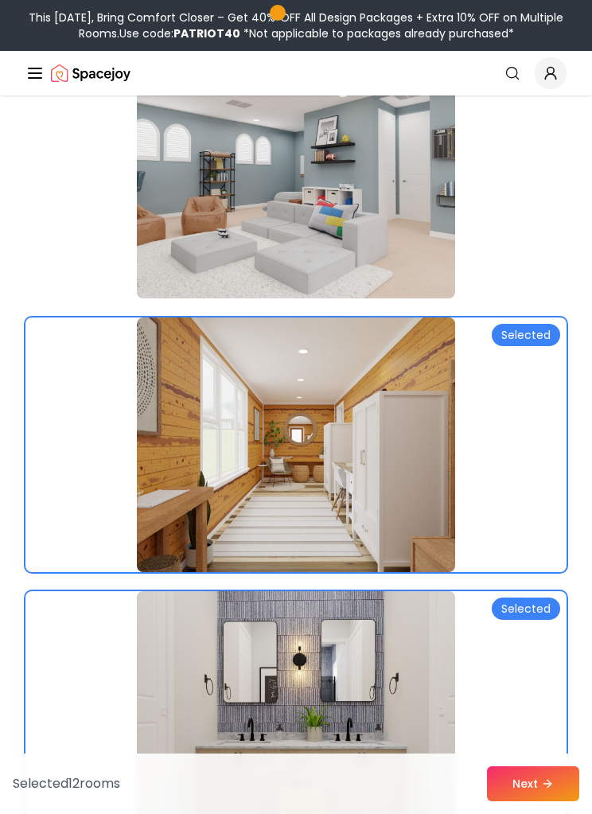
click at [508, 499] on div at bounding box center [295, 445] width 541 height 255
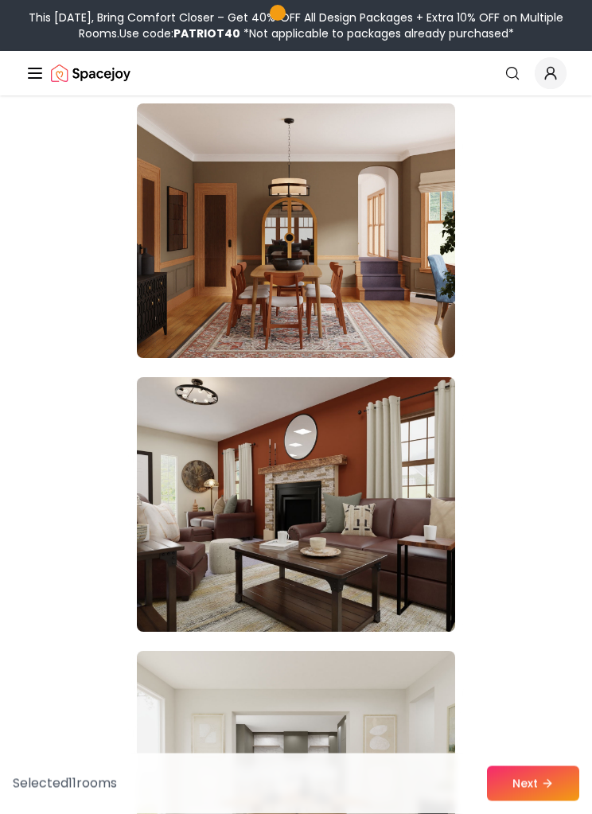
scroll to position [13327, 0]
click at [420, 606] on img at bounding box center [296, 504] width 318 height 255
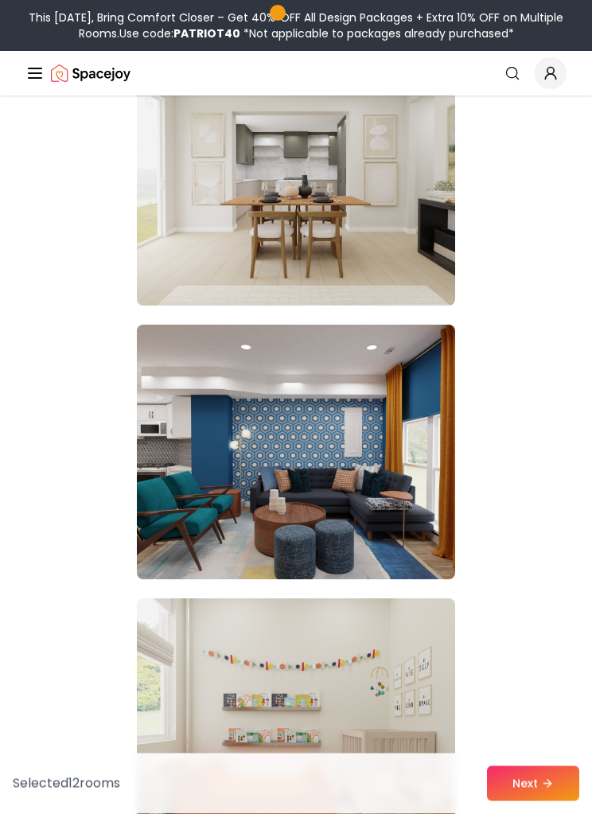
scroll to position [13927, 0]
click at [404, 499] on img at bounding box center [296, 452] width 318 height 255
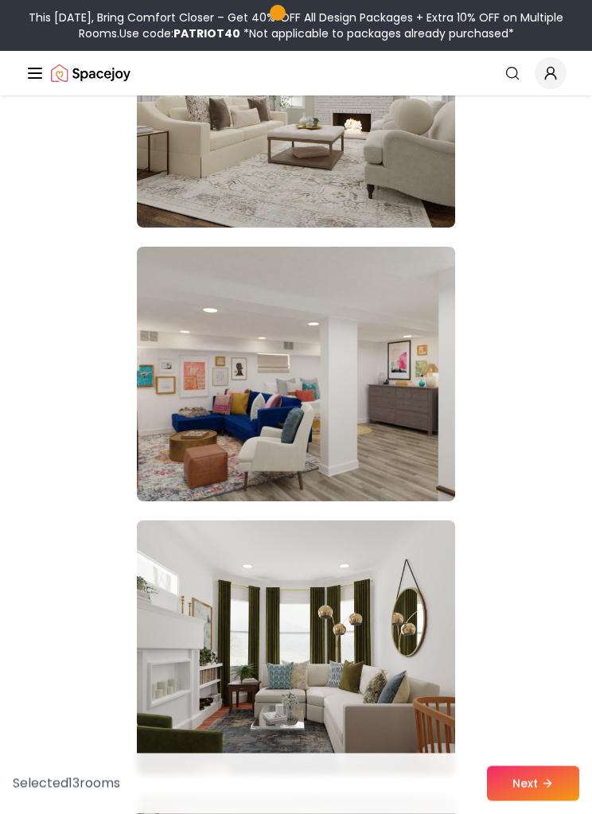
scroll to position [16196, 0]
click at [382, 415] on img at bounding box center [296, 374] width 318 height 255
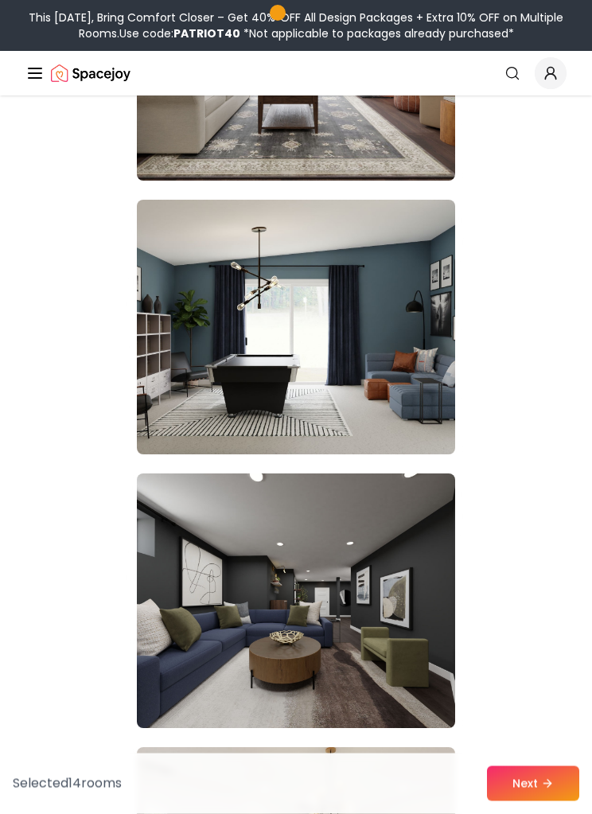
scroll to position [17064, 0]
click at [384, 375] on img at bounding box center [296, 327] width 318 height 255
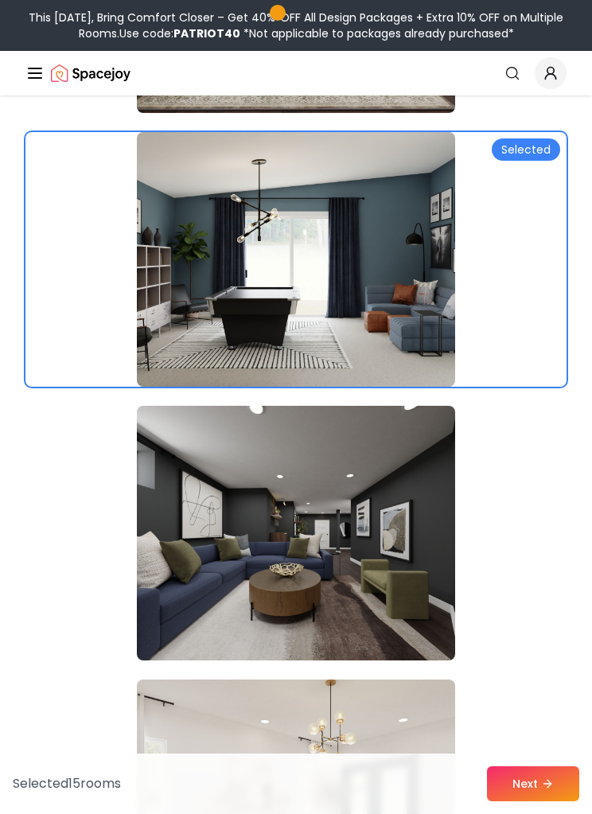
scroll to position [17130, 0]
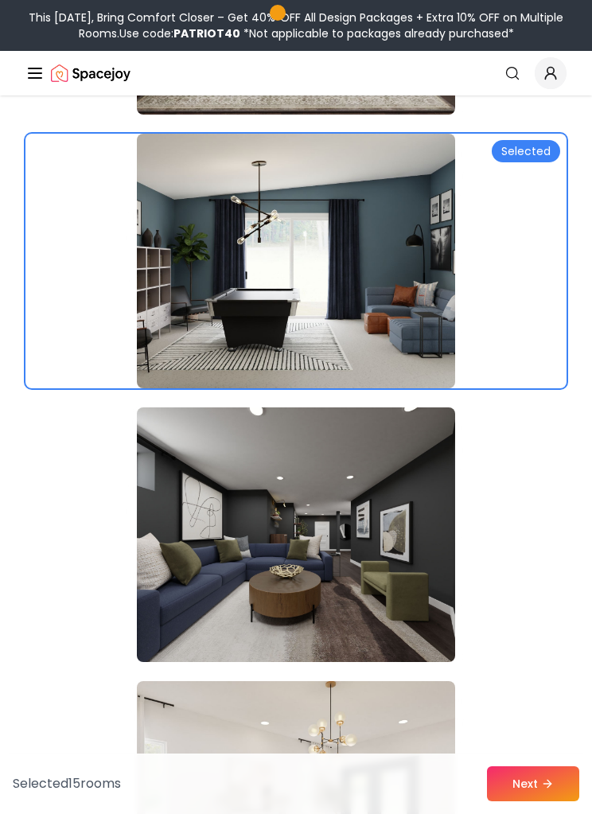
click at [497, 283] on div at bounding box center [295, 261] width 541 height 255
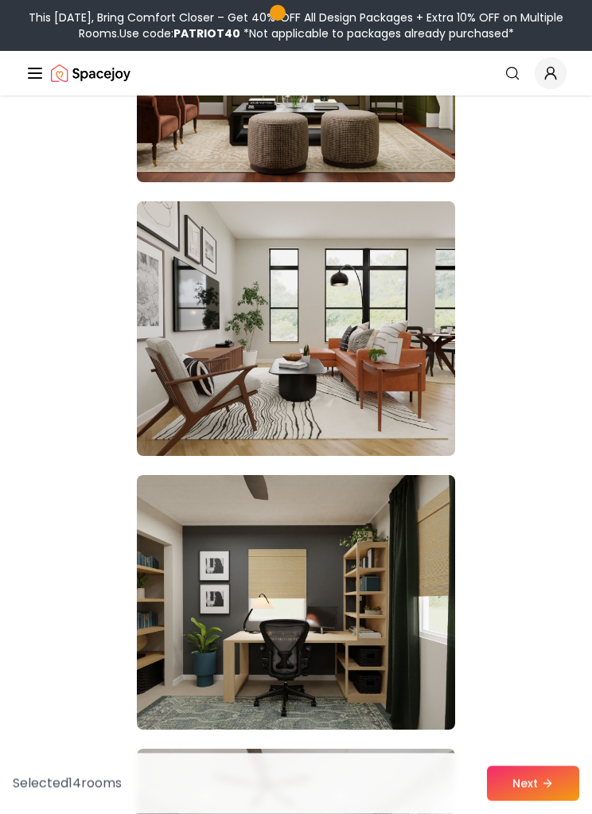
scroll to position [18432, 0]
click at [379, 365] on img at bounding box center [296, 328] width 318 height 255
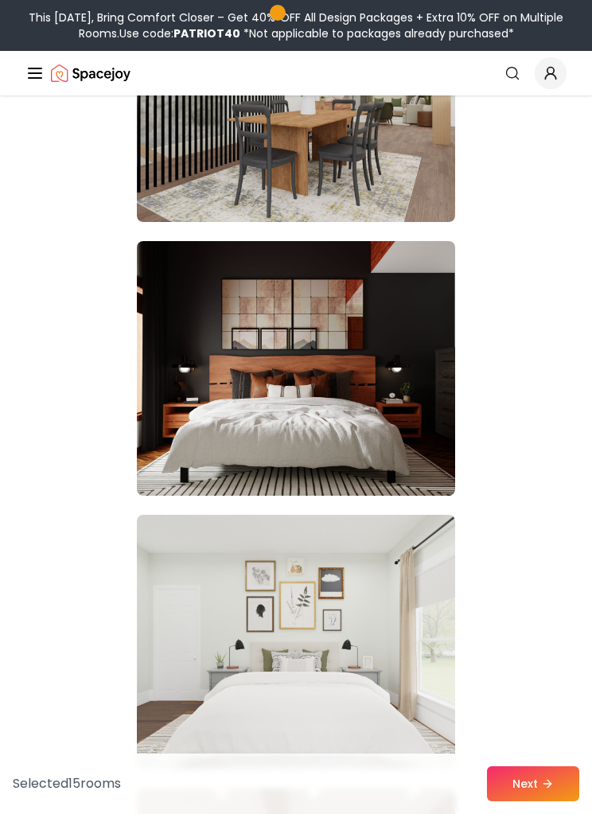
scroll to position [19493, 0]
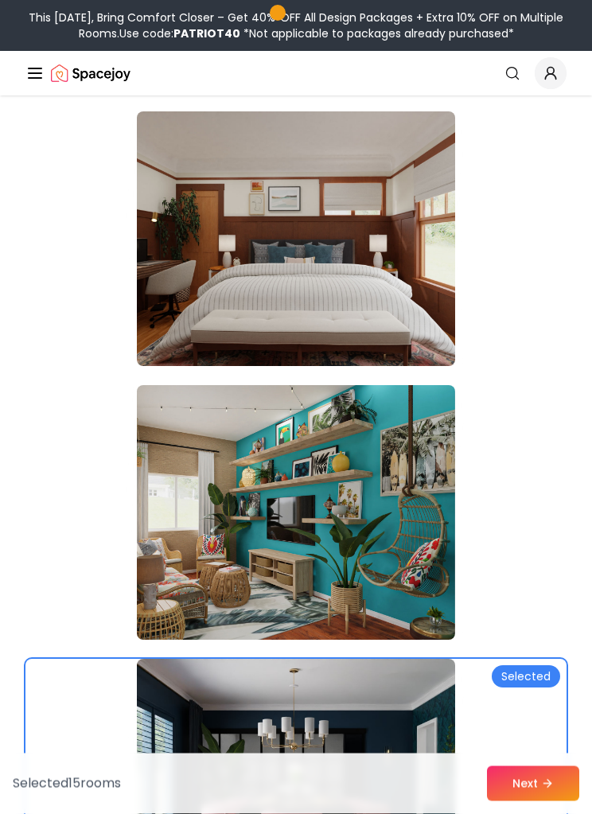
click at [533, 777] on button "Next" at bounding box center [533, 784] width 92 height 35
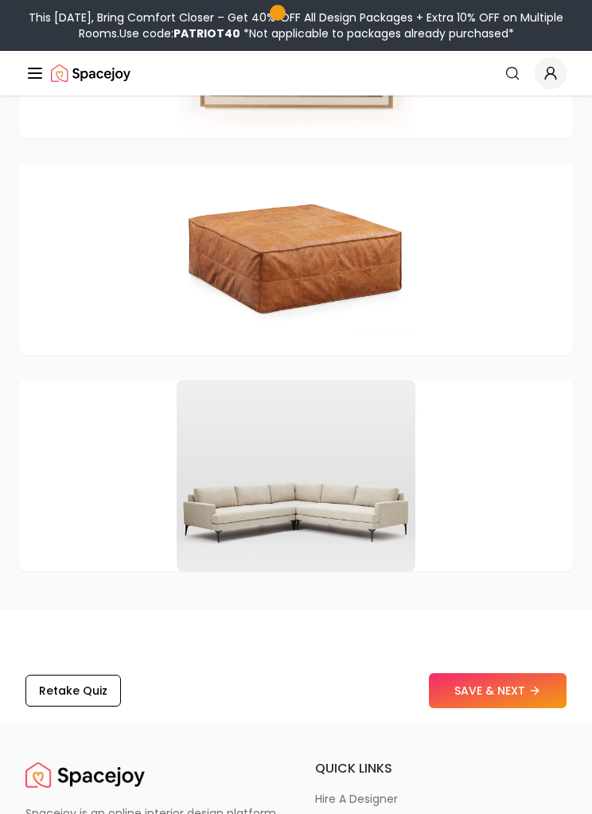
scroll to position [4618, 0]
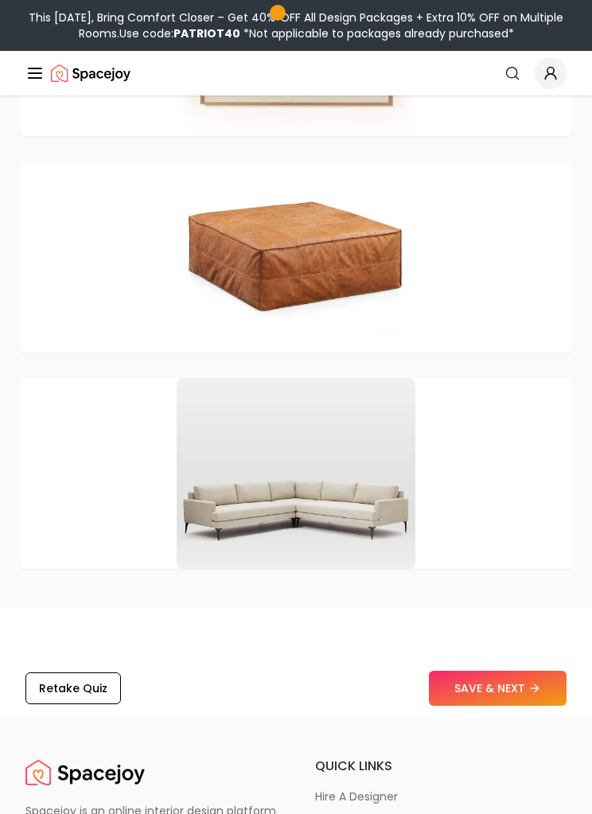
click at [384, 537] on img at bounding box center [296, 473] width 239 height 191
click at [392, 523] on img at bounding box center [296, 473] width 239 height 191
click at [336, 533] on img at bounding box center [296, 473] width 239 height 191
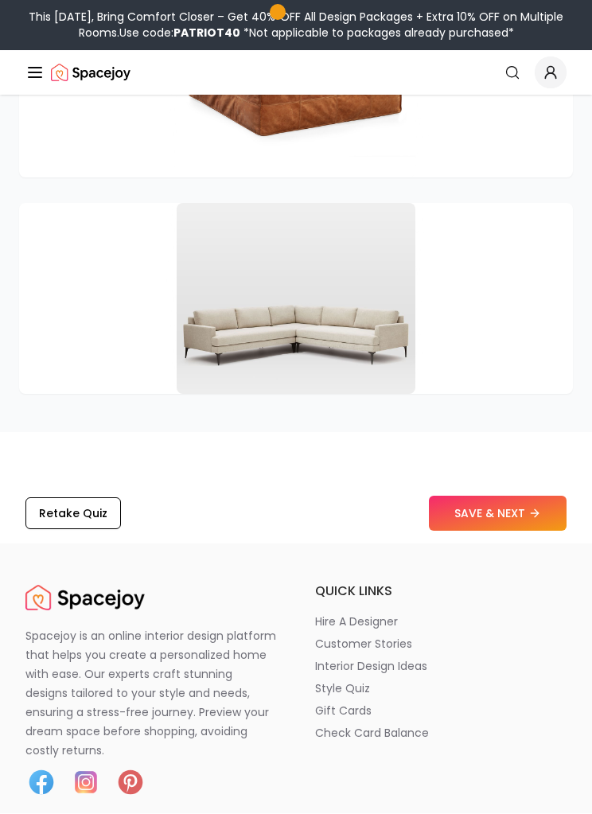
scroll to position [4793, 0]
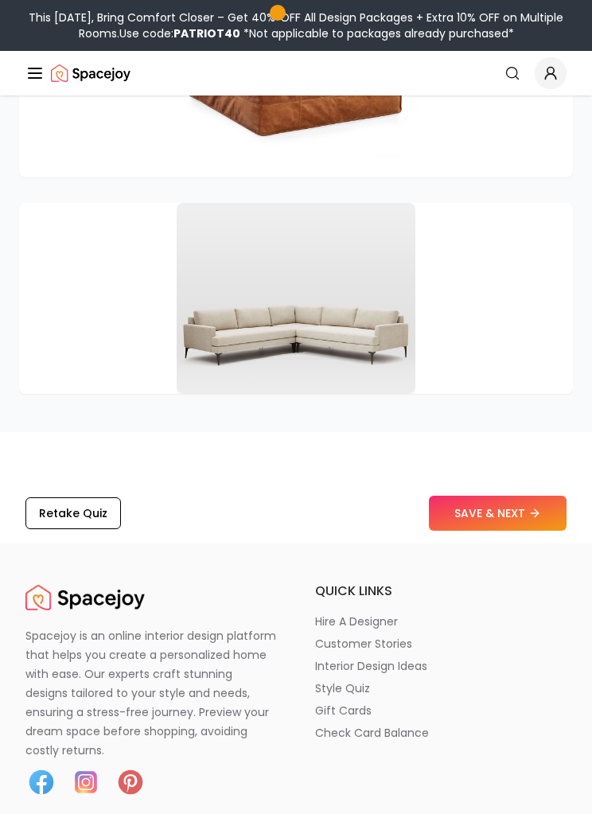
click at [527, 526] on button "SAVE & NEXT" at bounding box center [498, 513] width 138 height 35
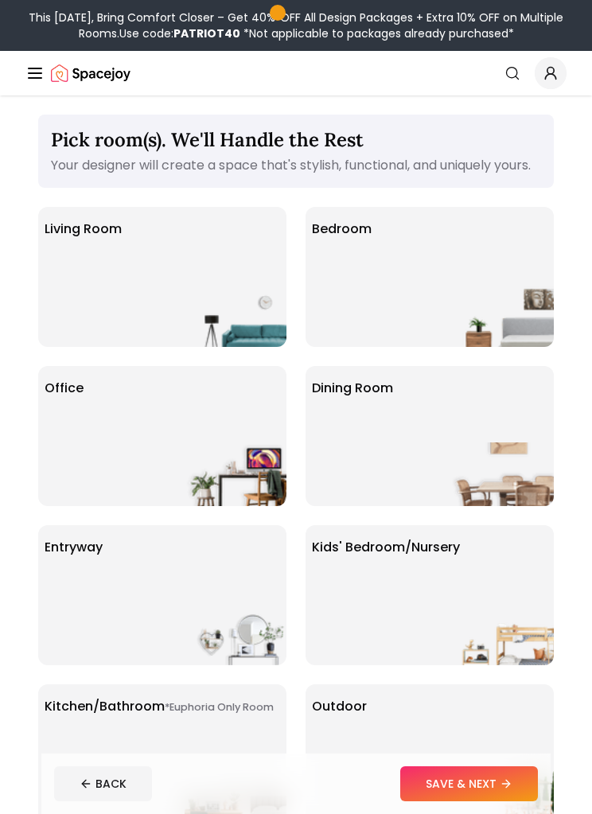
click at [187, 330] on img at bounding box center [236, 315] width 102 height 64
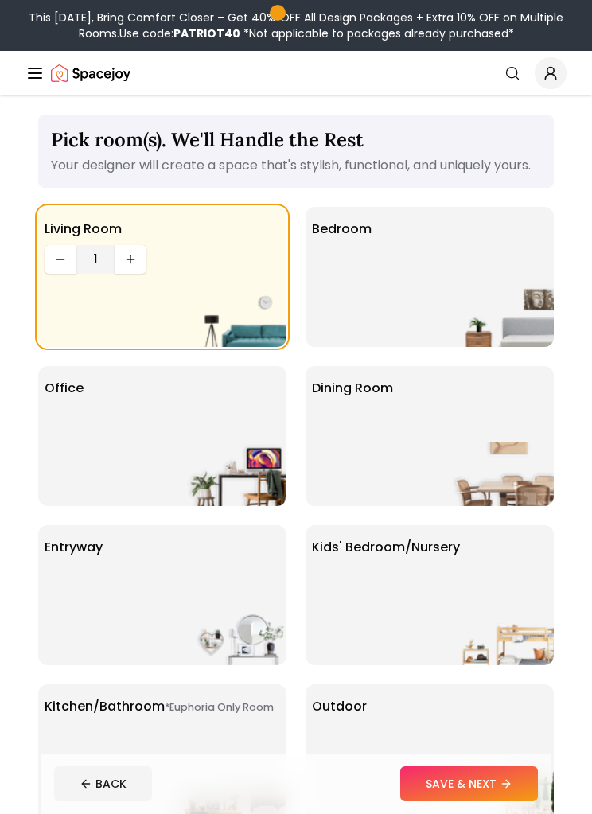
click at [407, 297] on div "Bedroom" at bounding box center [430, 277] width 248 height 140
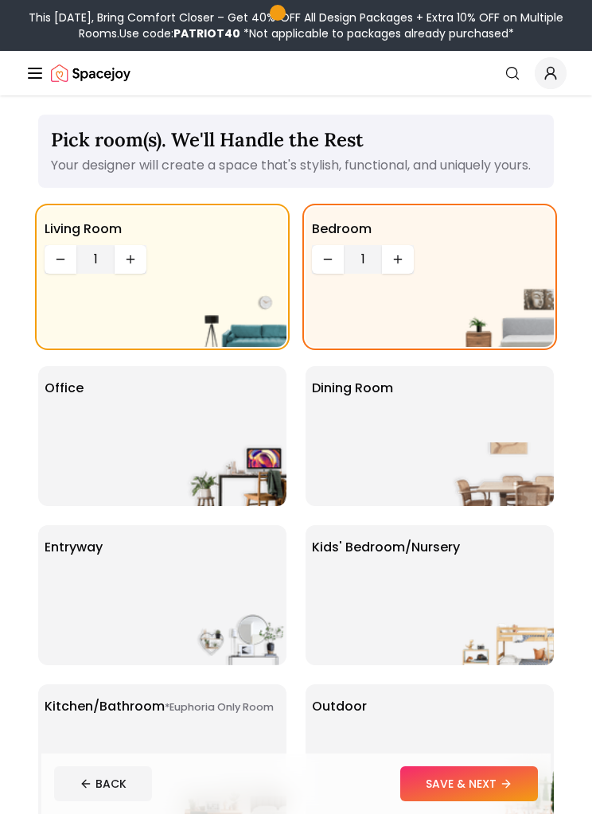
click at [404, 454] on div "Dining Room" at bounding box center [430, 436] width 248 height 140
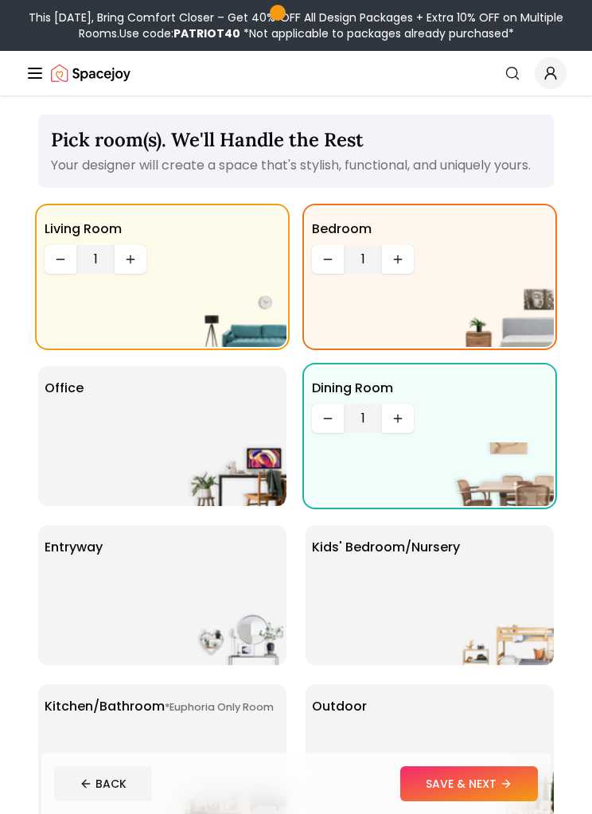
click at [166, 466] on div "Office" at bounding box center [162, 436] width 248 height 140
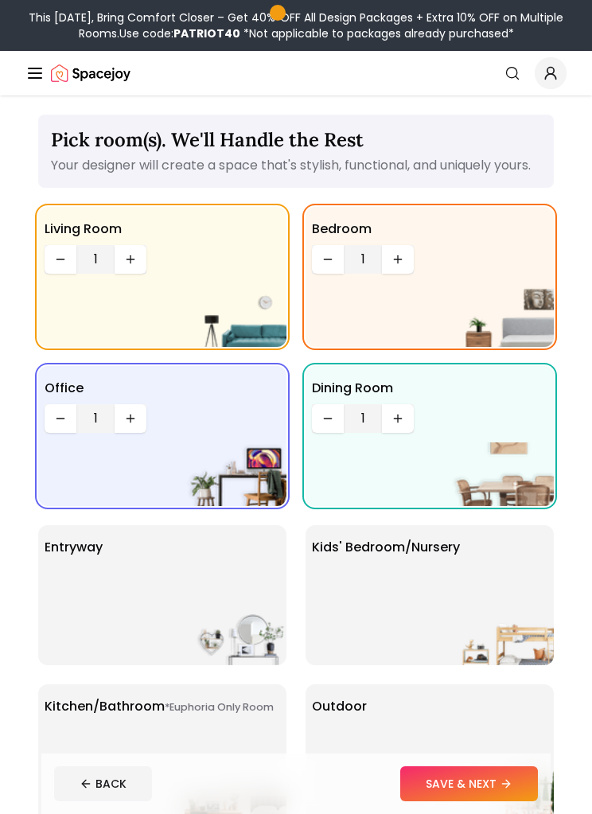
click at [150, 647] on div "entryway" at bounding box center [162, 595] width 248 height 140
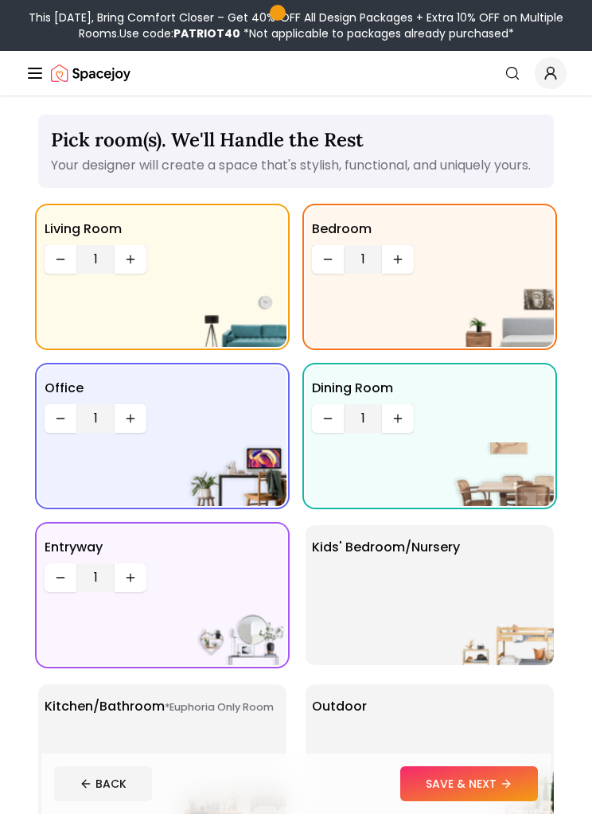
click at [403, 630] on div "Kids' Bedroom/Nursery" at bounding box center [430, 595] width 248 height 140
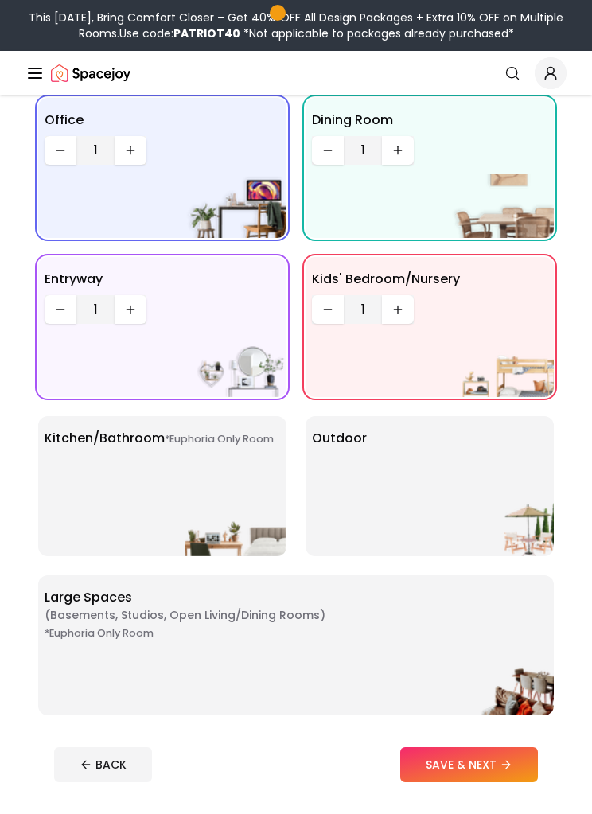
scroll to position [268, 0]
click at [200, 516] on img at bounding box center [236, 525] width 102 height 64
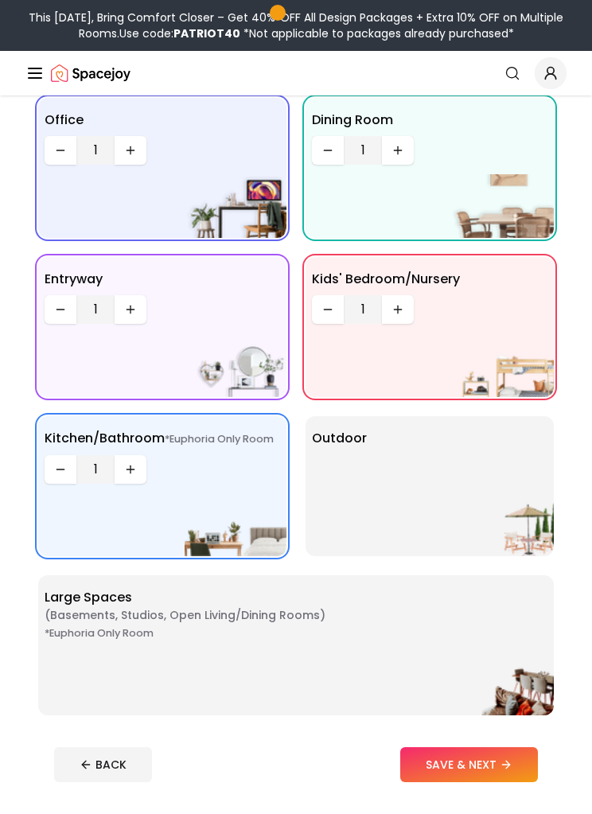
click at [454, 527] on img at bounding box center [503, 525] width 102 height 64
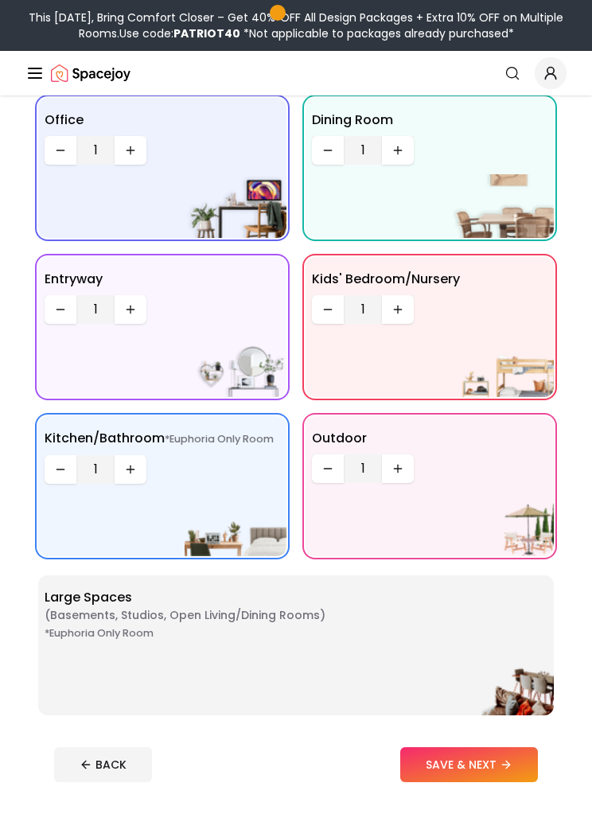
click at [383, 678] on div "*Euphoria Only Room Large Spaces ( Basements, Studios, Open living/dining rooms…" at bounding box center [296, 646] width 516 height 140
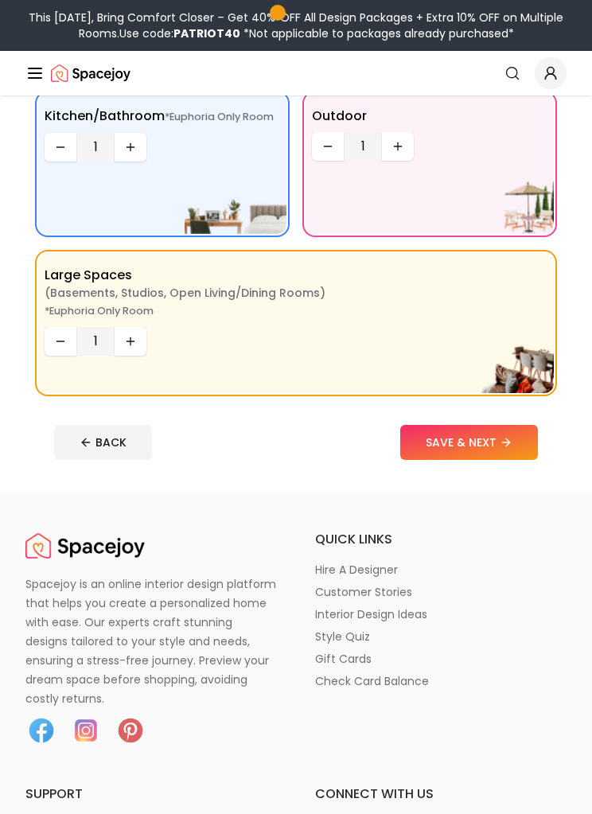
scroll to position [591, 0]
click at [495, 460] on button "SAVE & NEXT" at bounding box center [469, 442] width 138 height 35
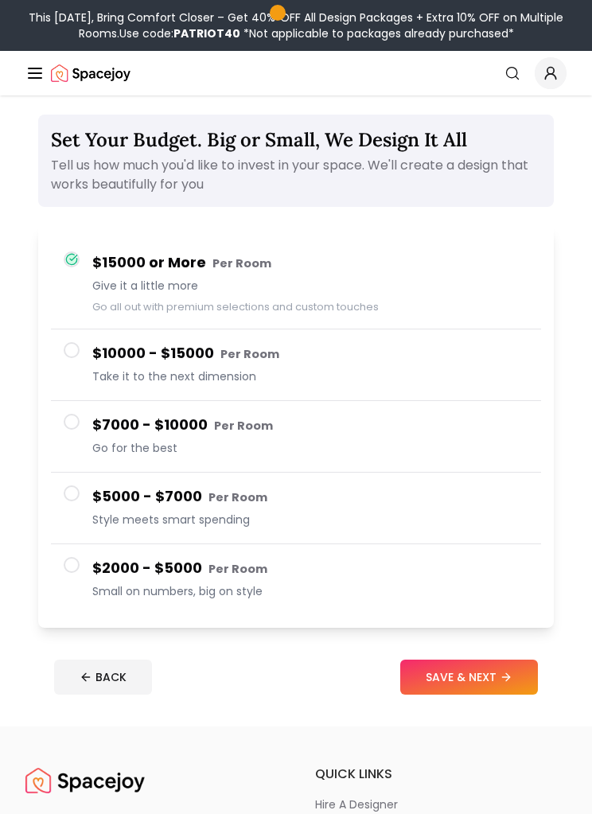
click at [410, 494] on h4 "$5000 - $7000 Per Room" at bounding box center [310, 497] width 436 height 23
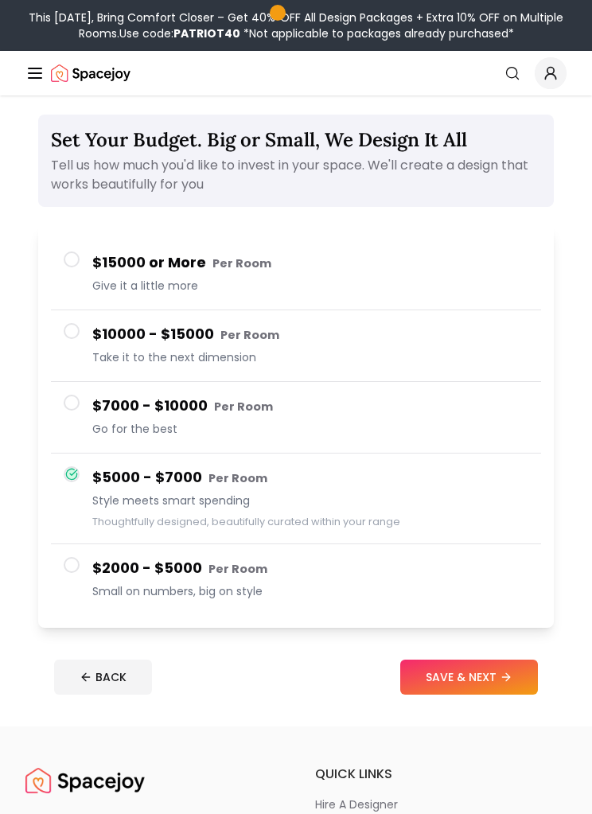
click at [509, 677] on icon at bounding box center [506, 677] width 13 height 13
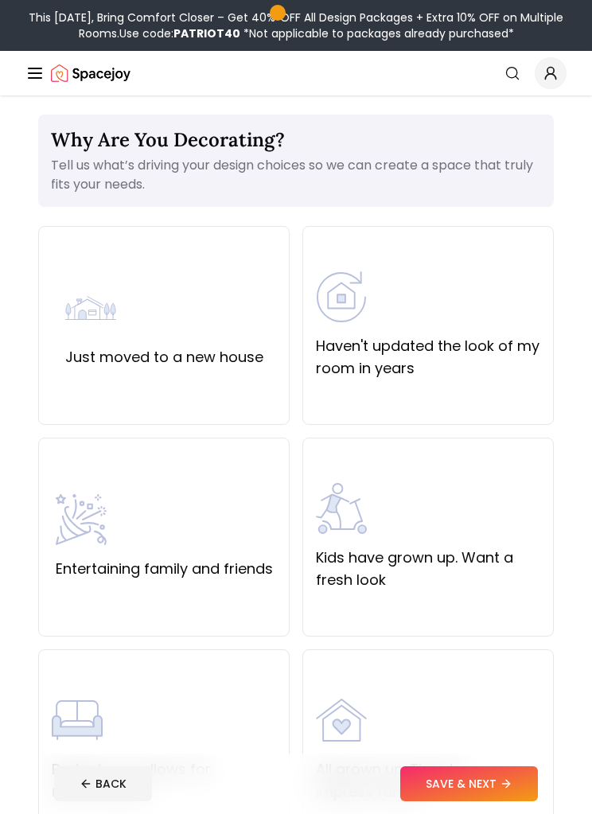
click at [225, 357] on label "Just moved to a new house" at bounding box center [164, 357] width 198 height 22
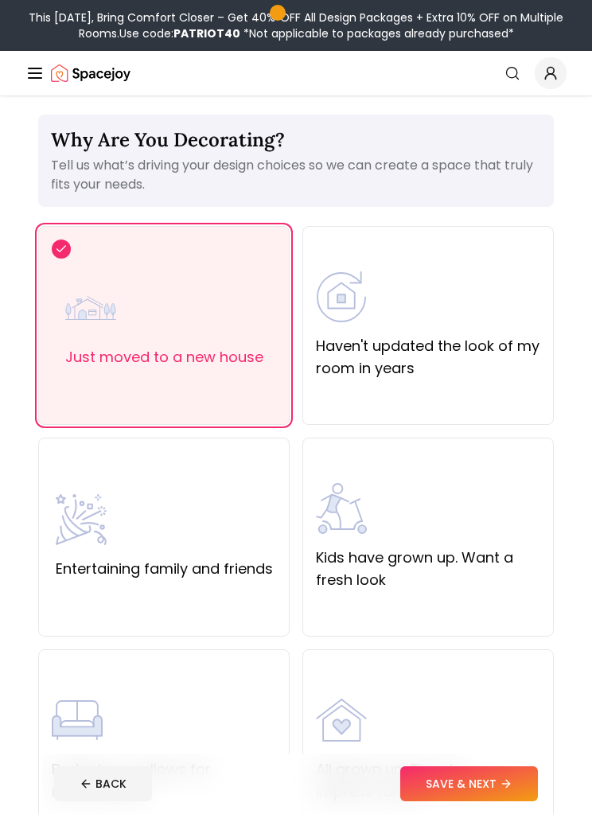
click at [205, 547] on div "Entertaining family and friends" at bounding box center [164, 537] width 217 height 86
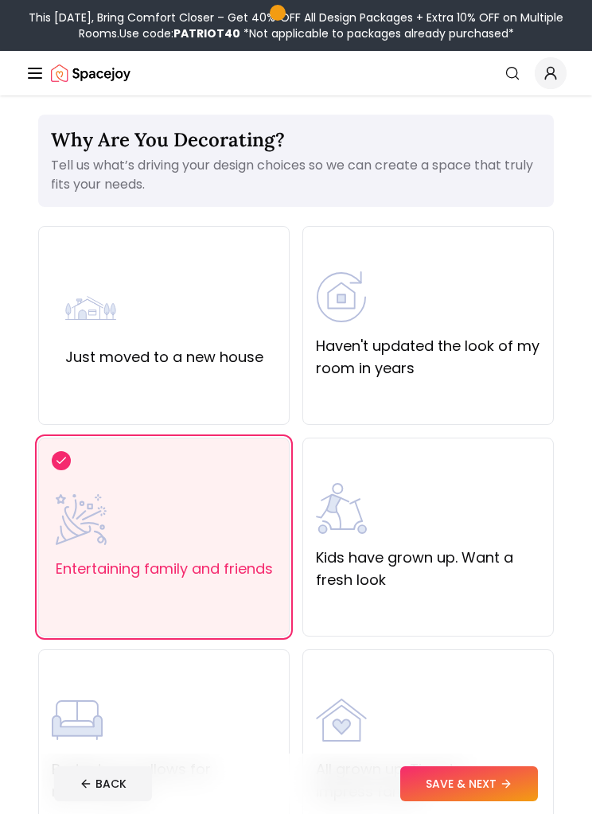
click at [215, 361] on label "Just moved to a new house" at bounding box center [164, 357] width 198 height 22
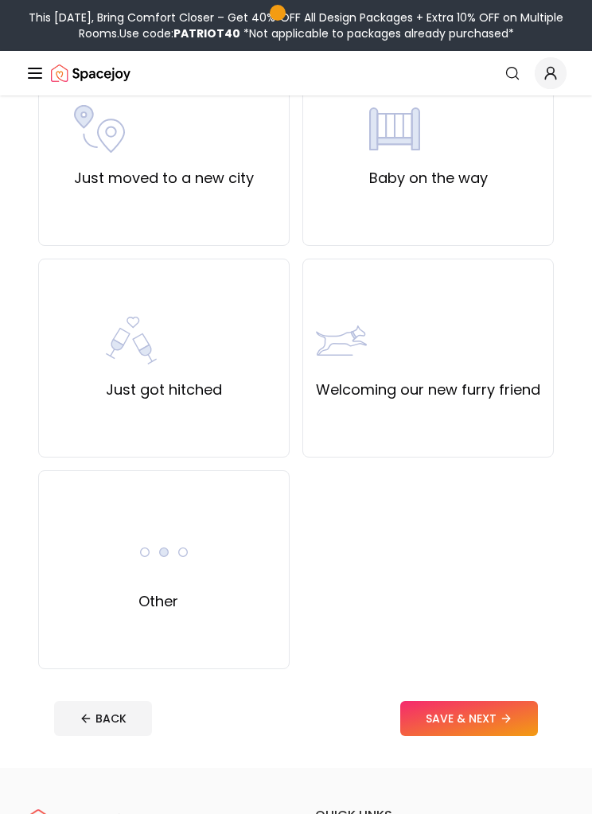
scroll to position [814, 0]
click at [475, 720] on button "SAVE & NEXT" at bounding box center [469, 718] width 138 height 35
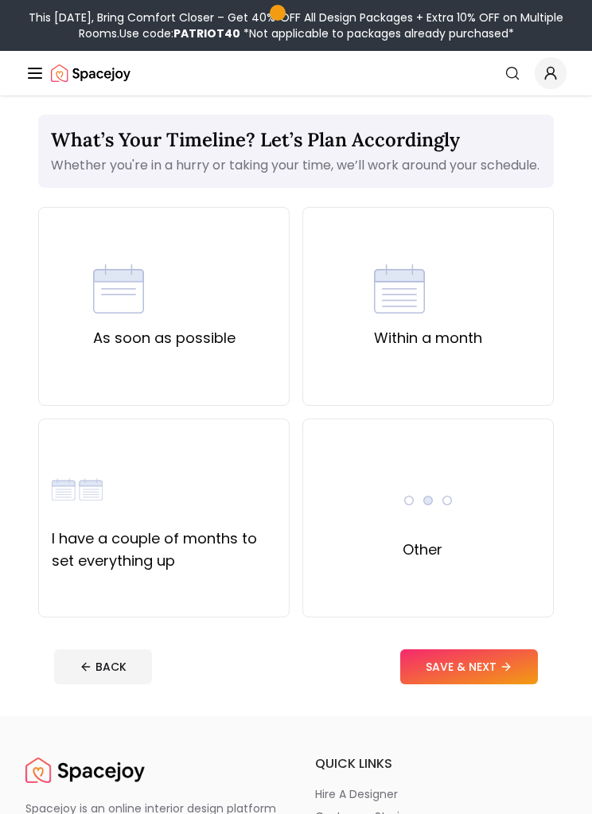
click at [253, 392] on div "As soon as possible" at bounding box center [164, 306] width 252 height 199
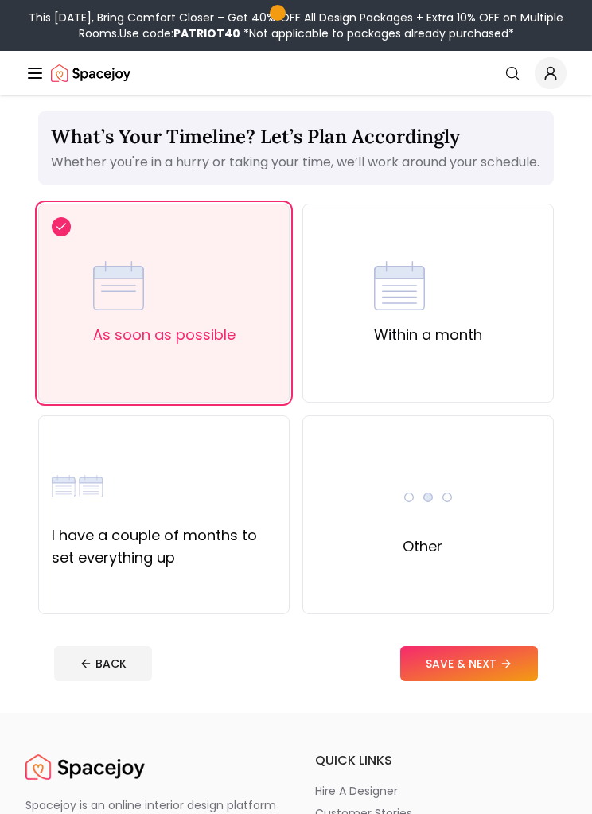
scroll to position [3, 0]
click at [224, 569] on label "I have a couple of months to set everything up" at bounding box center [164, 547] width 224 height 45
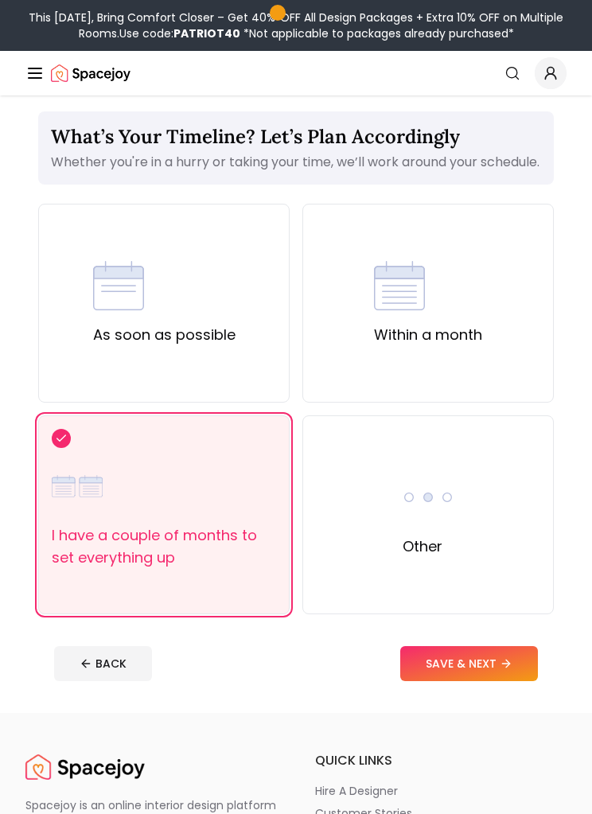
click at [516, 681] on button "SAVE & NEXT" at bounding box center [469, 663] width 138 height 35
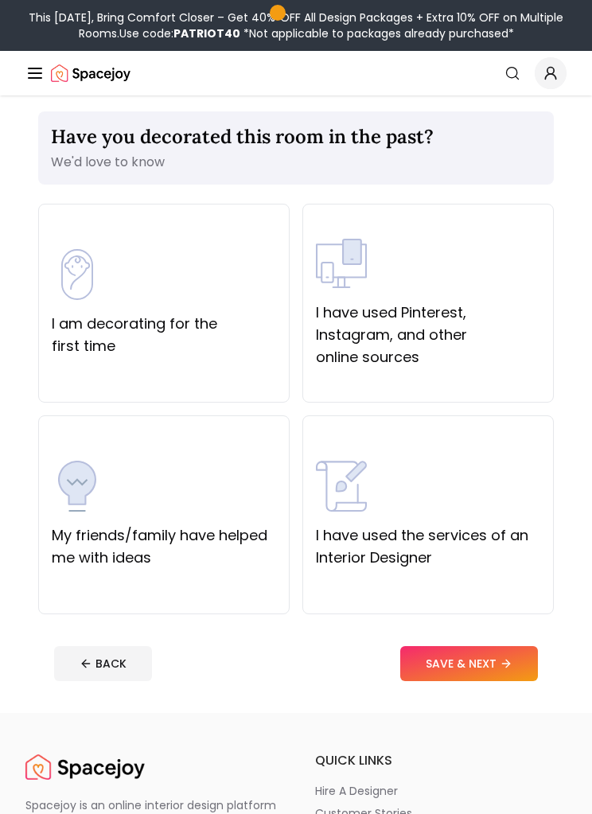
click at [478, 307] on label "I have used Pinterest, Instagram, and other online sources" at bounding box center [428, 335] width 224 height 67
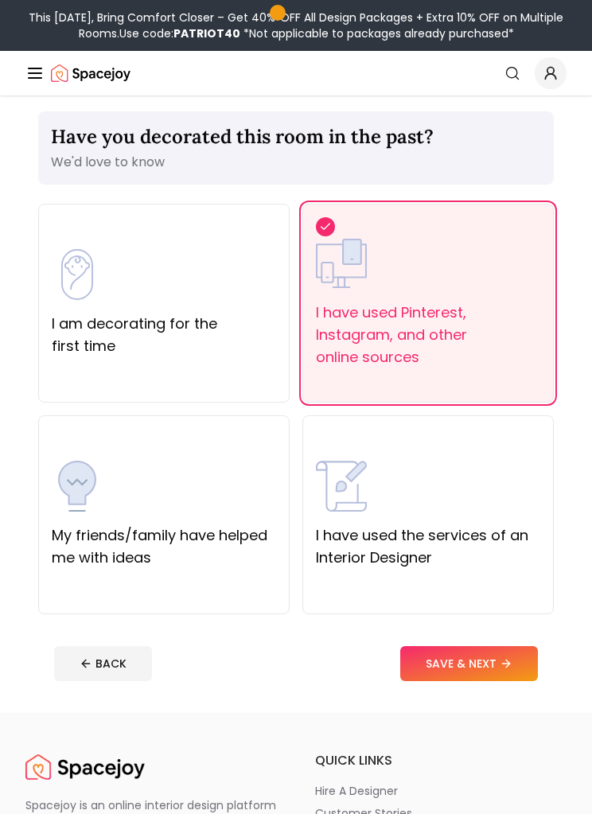
click at [184, 340] on label "I am decorating for the first time" at bounding box center [164, 335] width 224 height 45
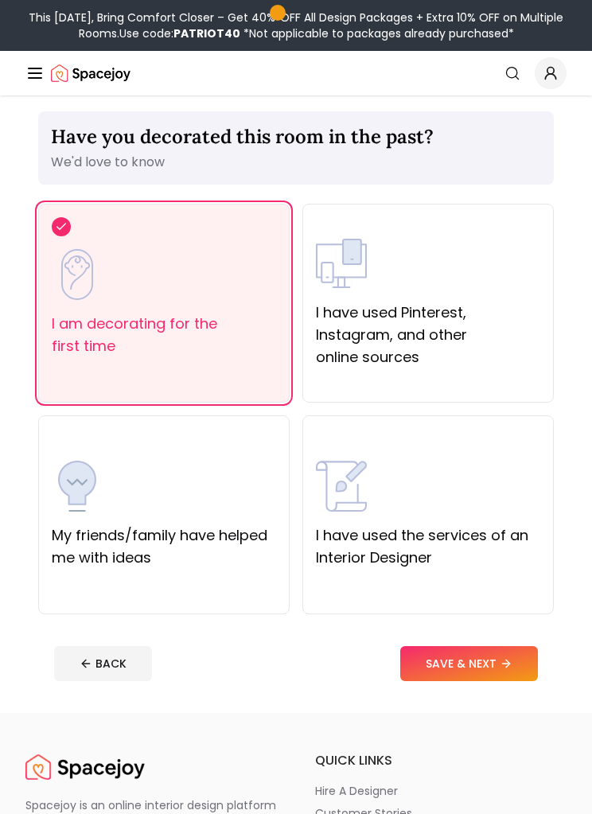
click at [436, 322] on label "I have used Pinterest, Instagram, and other online sources" at bounding box center [428, 335] width 224 height 67
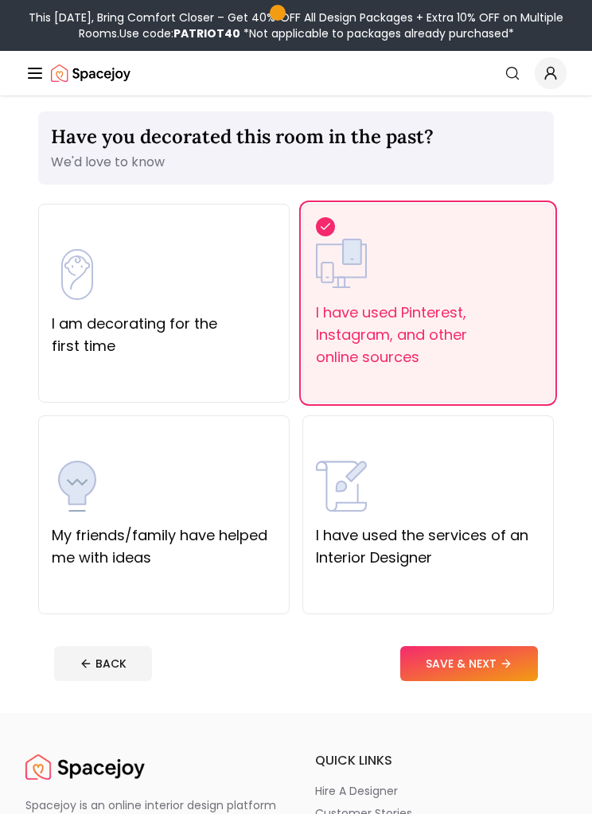
click at [187, 292] on div "I am decorating for the first time" at bounding box center [164, 303] width 224 height 108
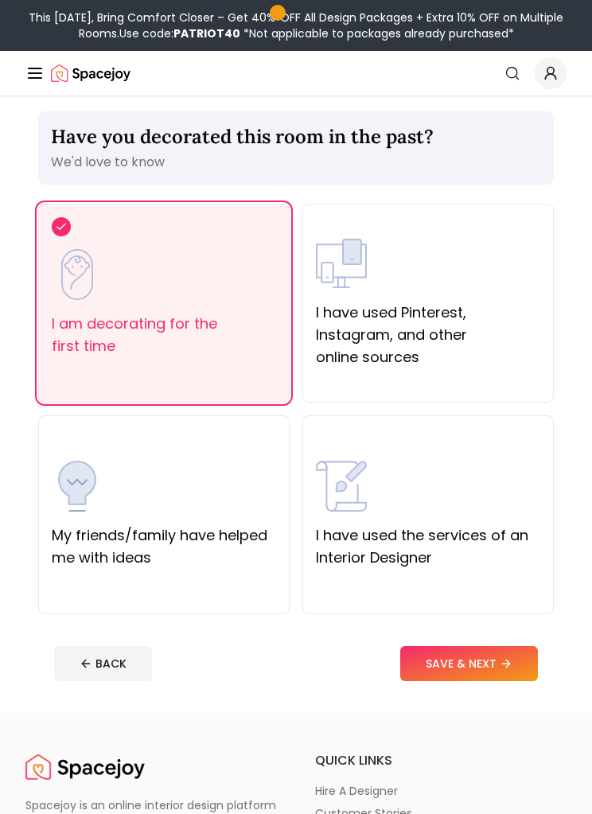
click at [509, 665] on icon at bounding box center [506, 664] width 13 height 13
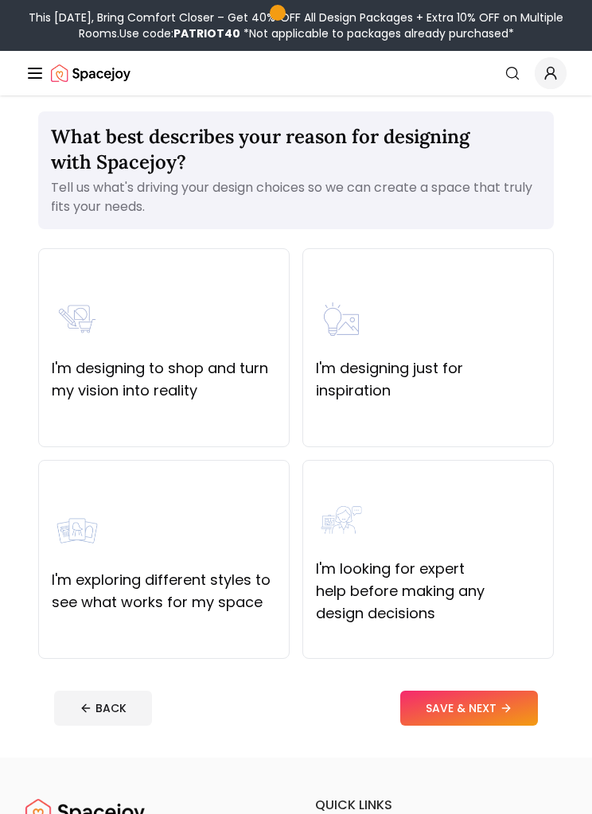
click at [181, 596] on label "I'm exploring different styles to see what works for my space" at bounding box center [164, 591] width 224 height 45
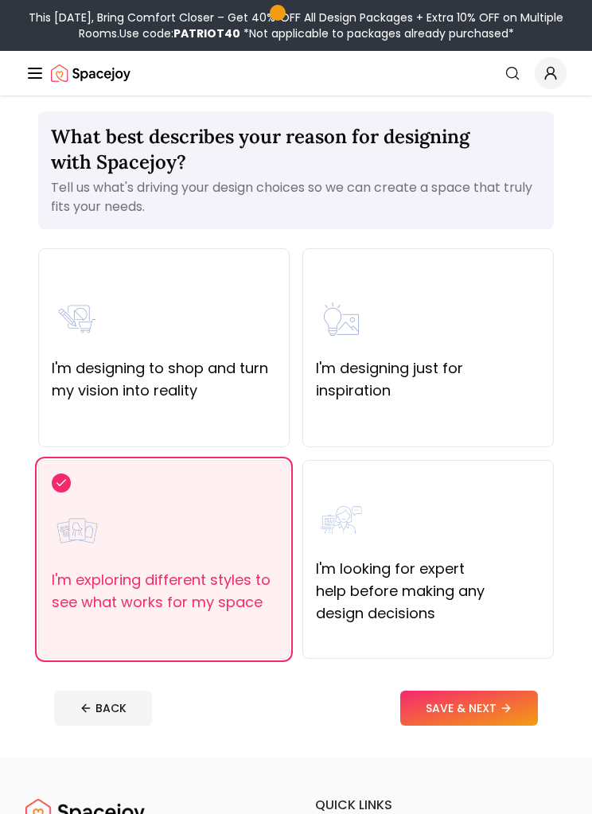
click at [484, 716] on button "SAVE & NEXT" at bounding box center [469, 708] width 138 height 35
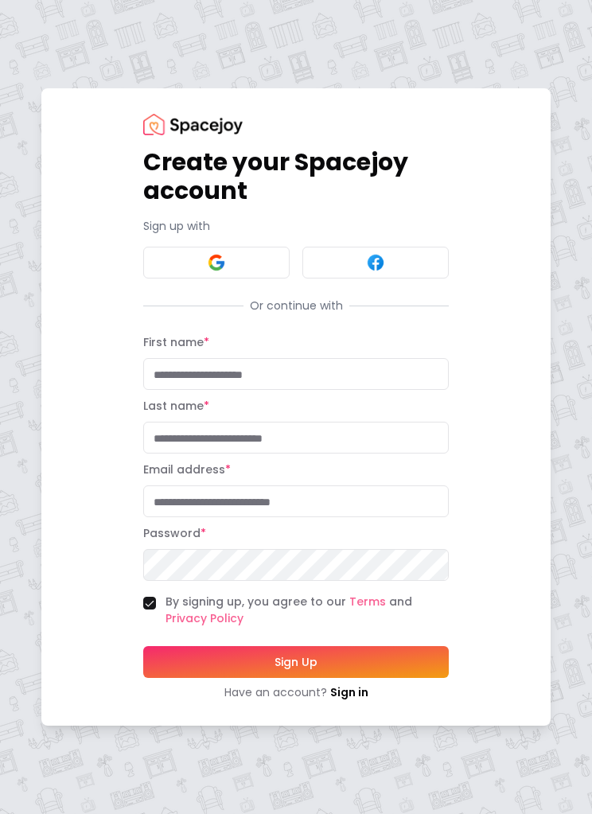
click at [225, 261] on img at bounding box center [216, 262] width 19 height 19
